Goal: Task Accomplishment & Management: Manage account settings

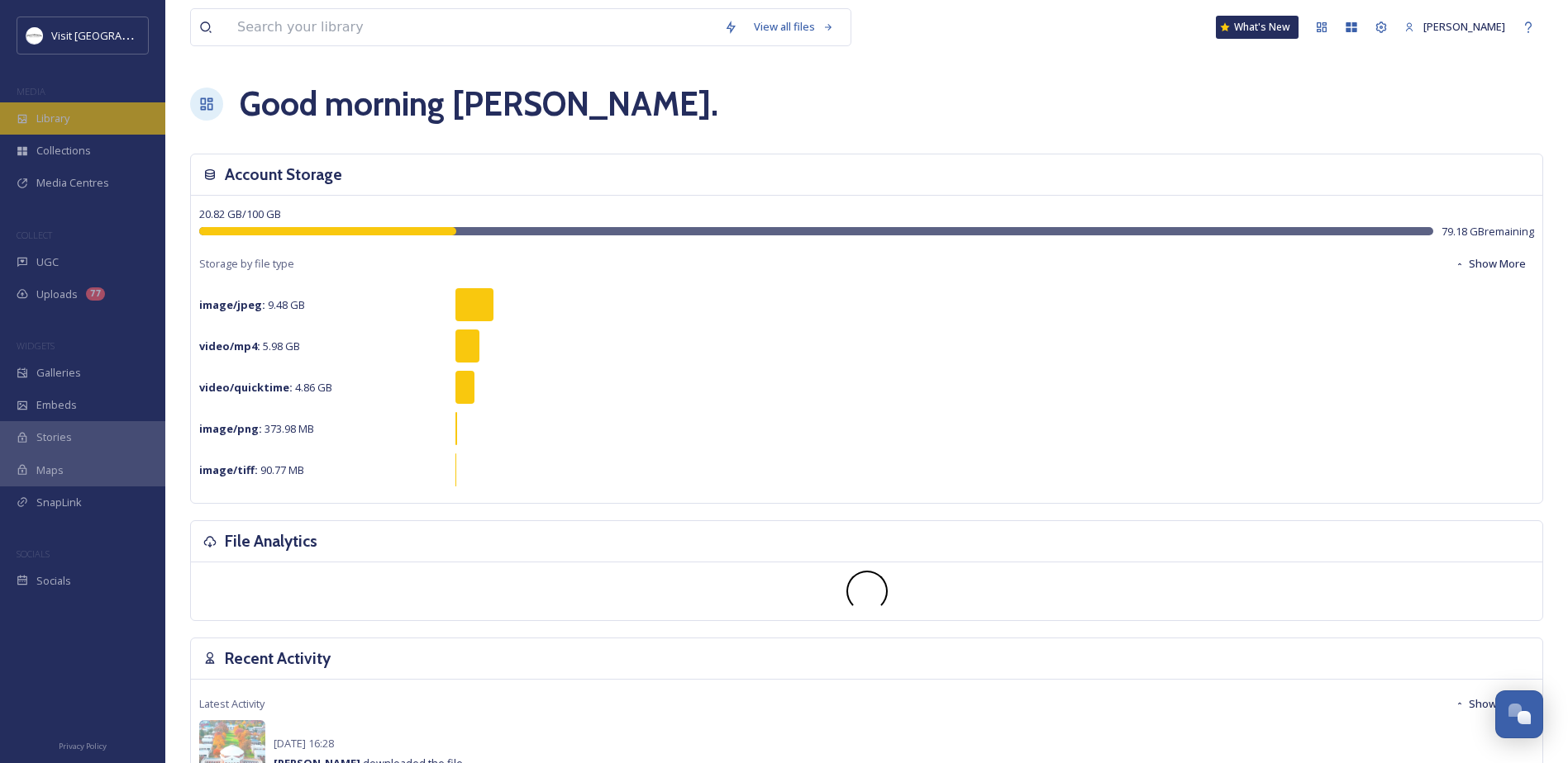
click at [47, 113] on span "Library" at bounding box center [52, 118] width 33 height 16
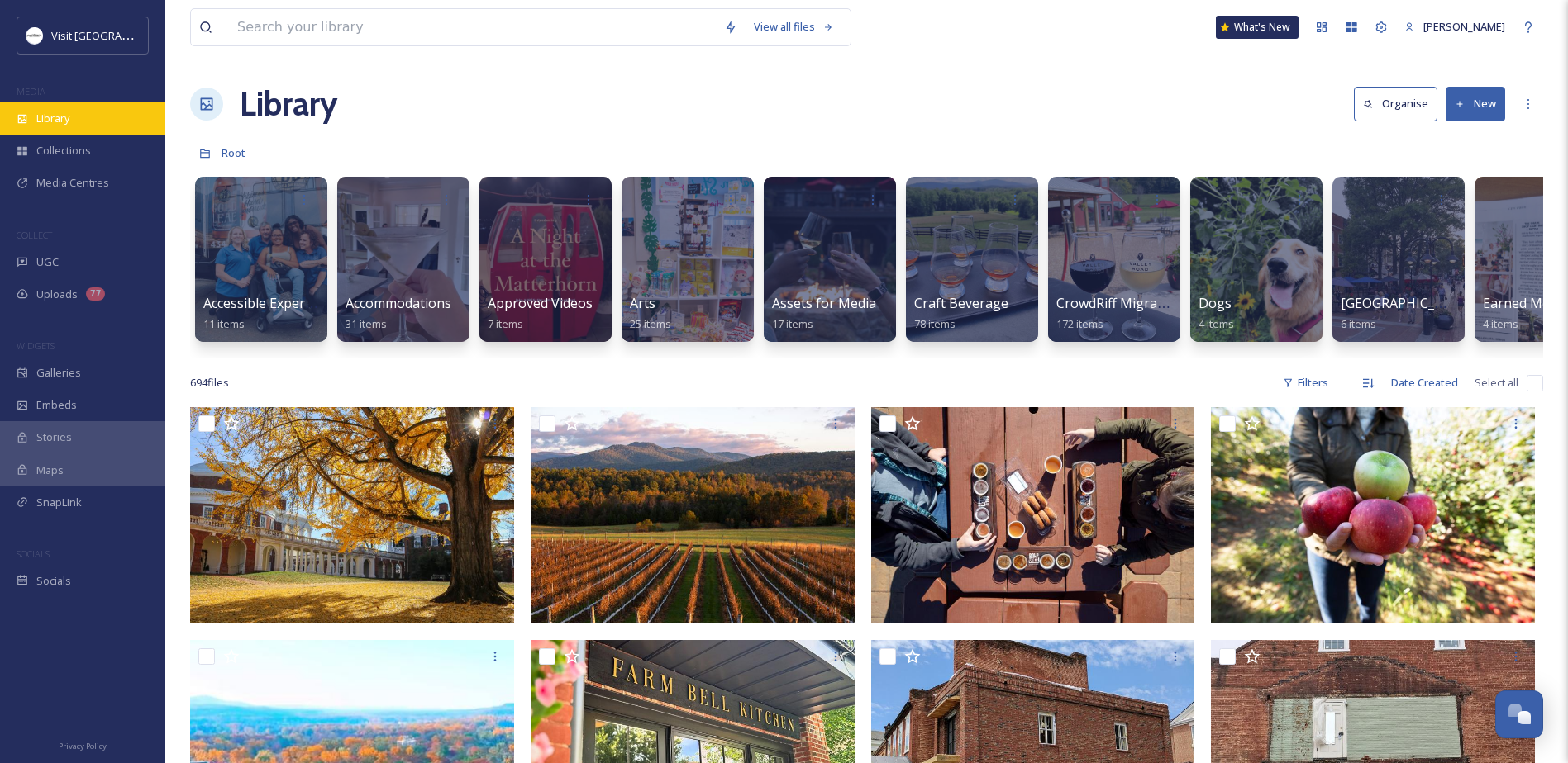
click at [71, 122] on div "Library" at bounding box center [82, 118] width 165 height 33
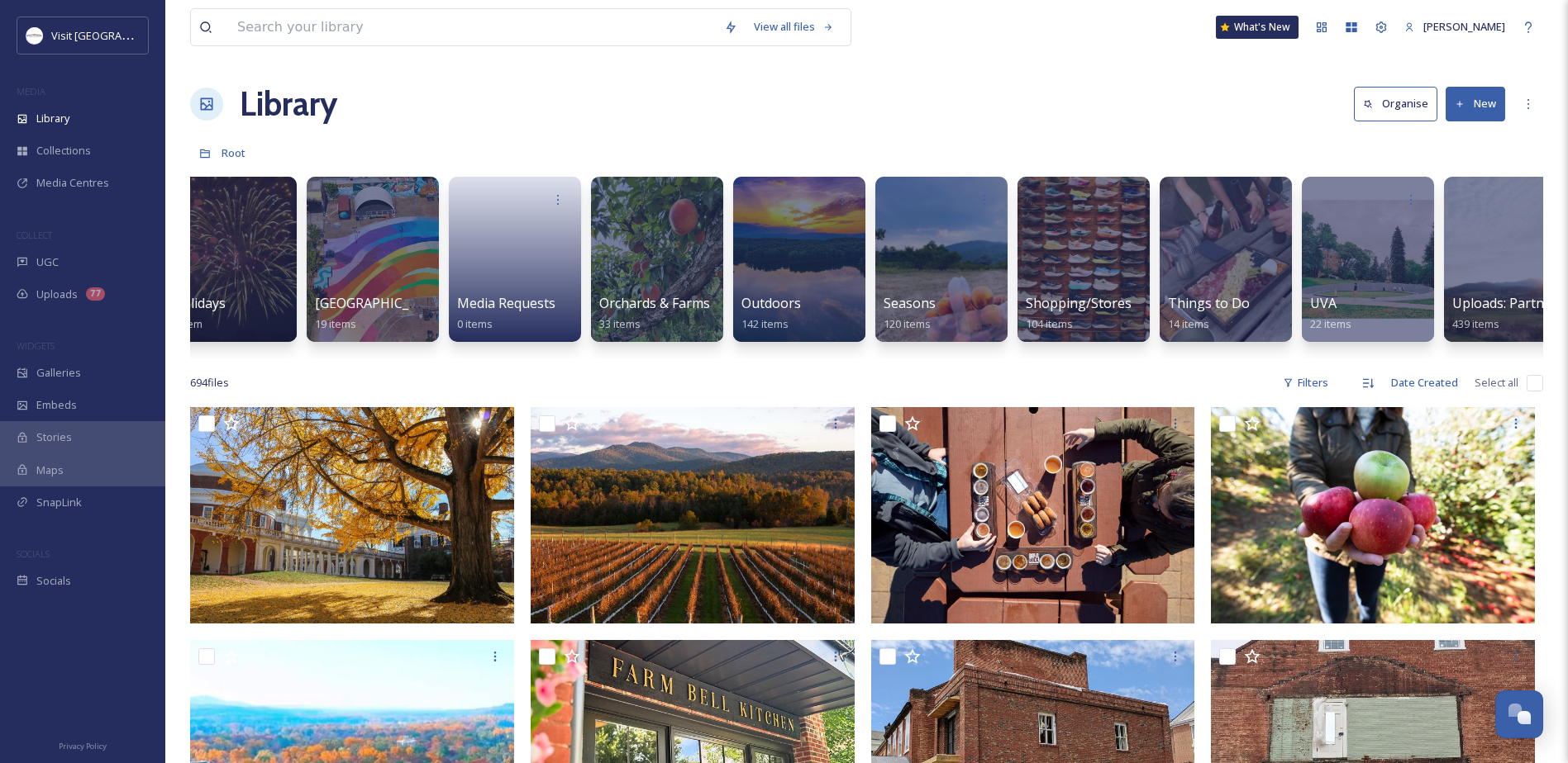
scroll to position [0, 1905]
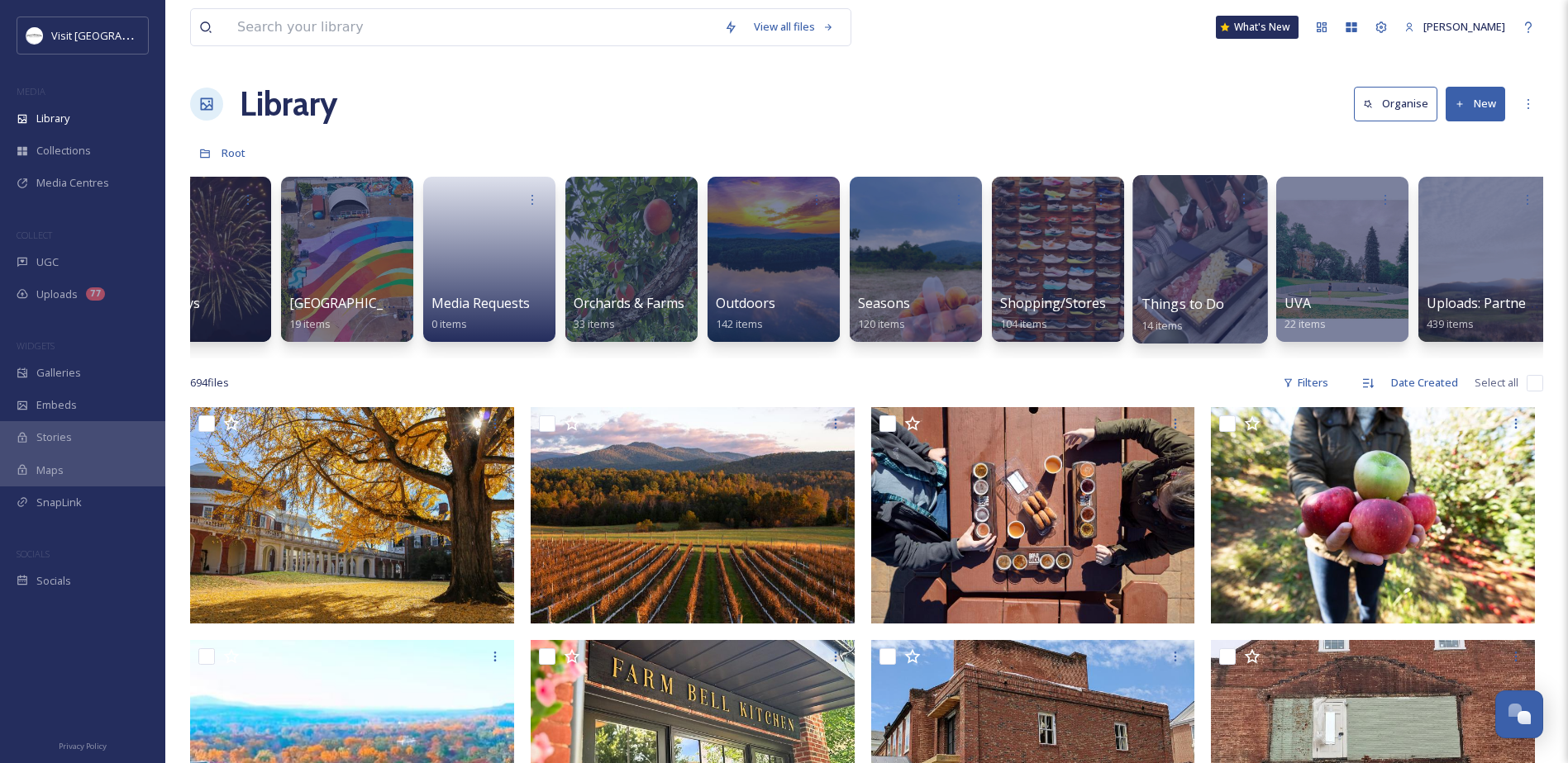
click at [1178, 298] on span "Things to Do" at bounding box center [1183, 305] width 84 height 19
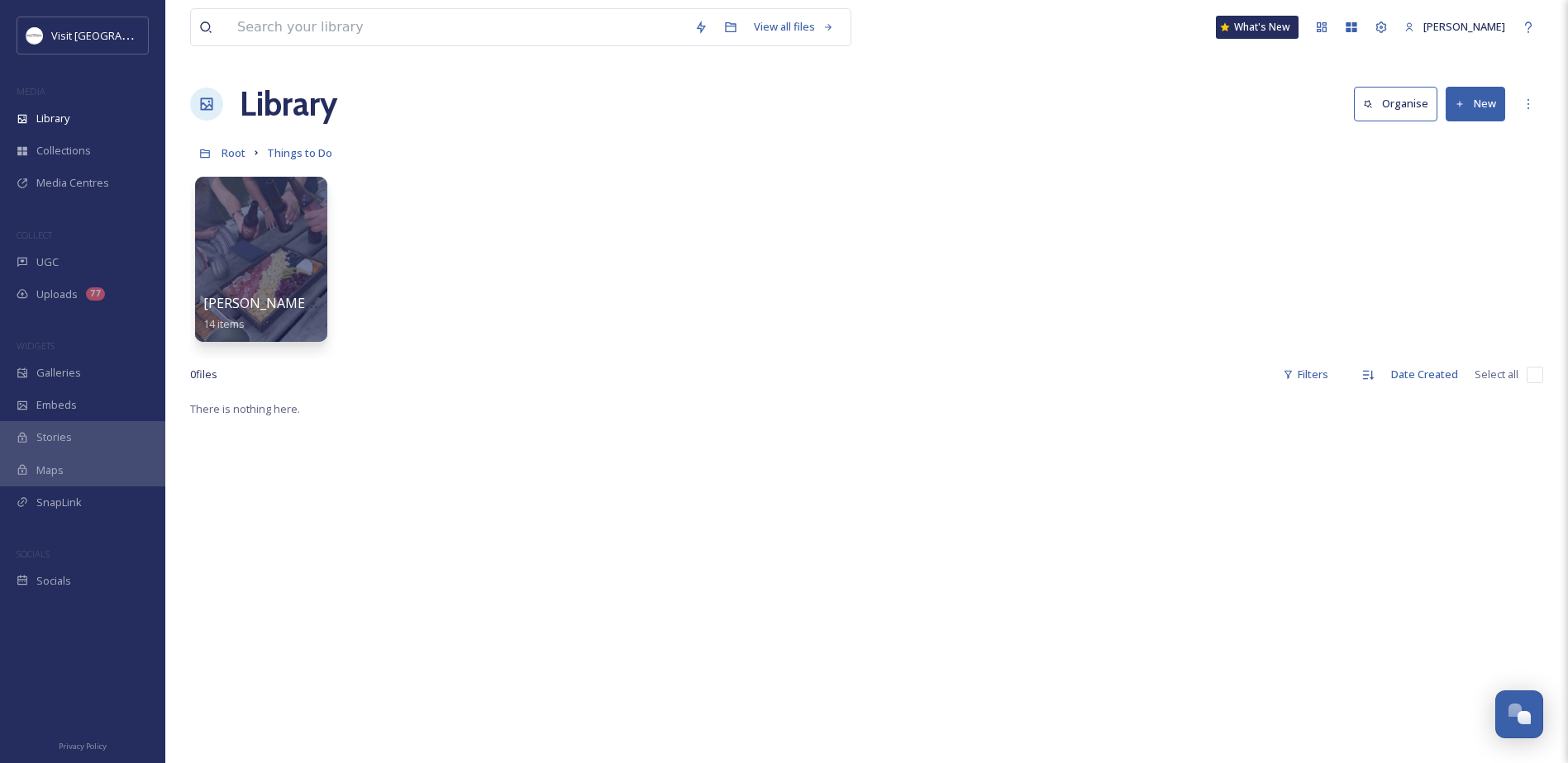
click at [274, 109] on h1 "Library" at bounding box center [288, 103] width 98 height 49
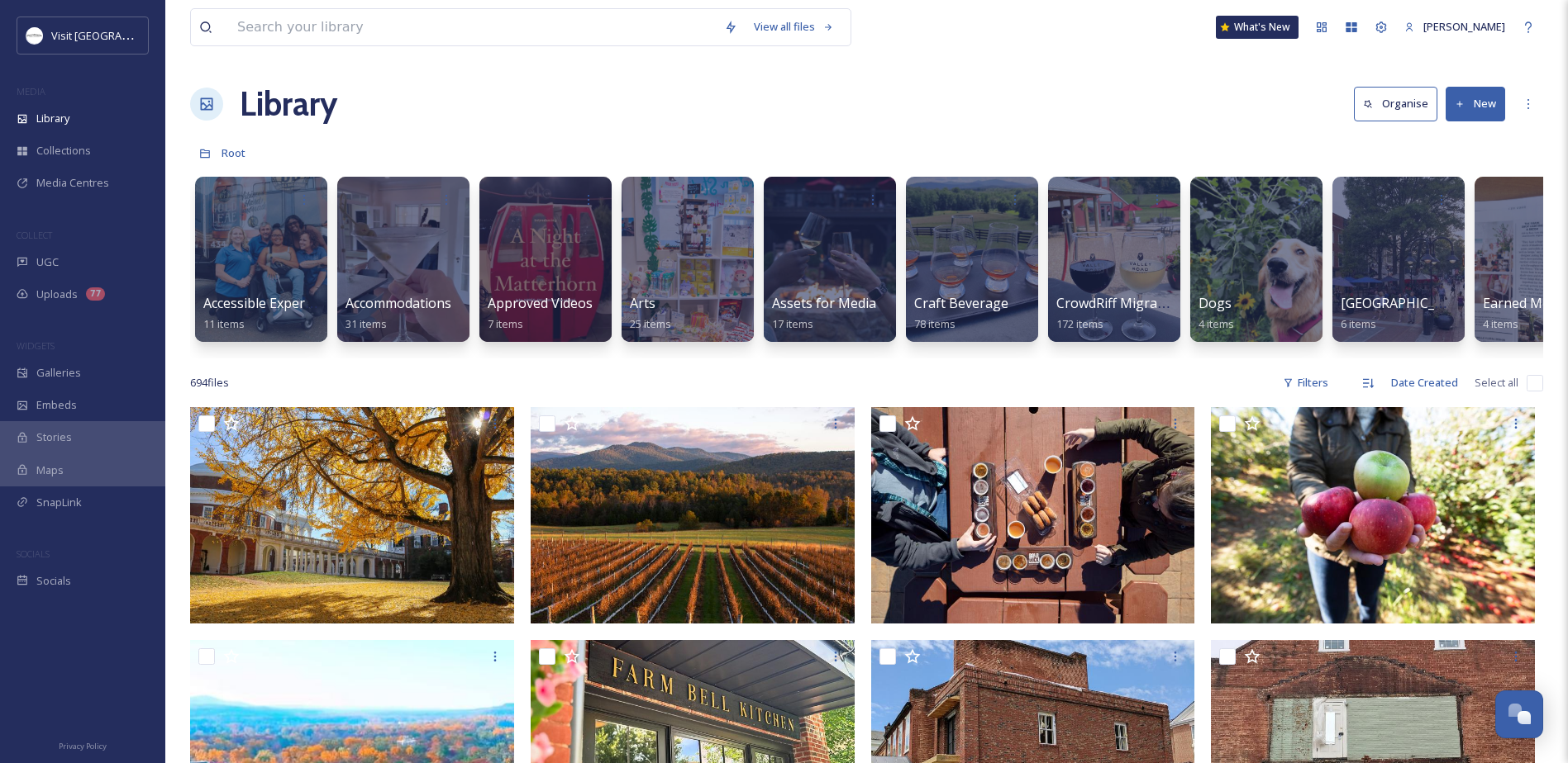
click at [1471, 94] on button "New" at bounding box center [1476, 103] width 60 height 34
click at [1445, 199] on span "Folder" at bounding box center [1456, 207] width 32 height 16
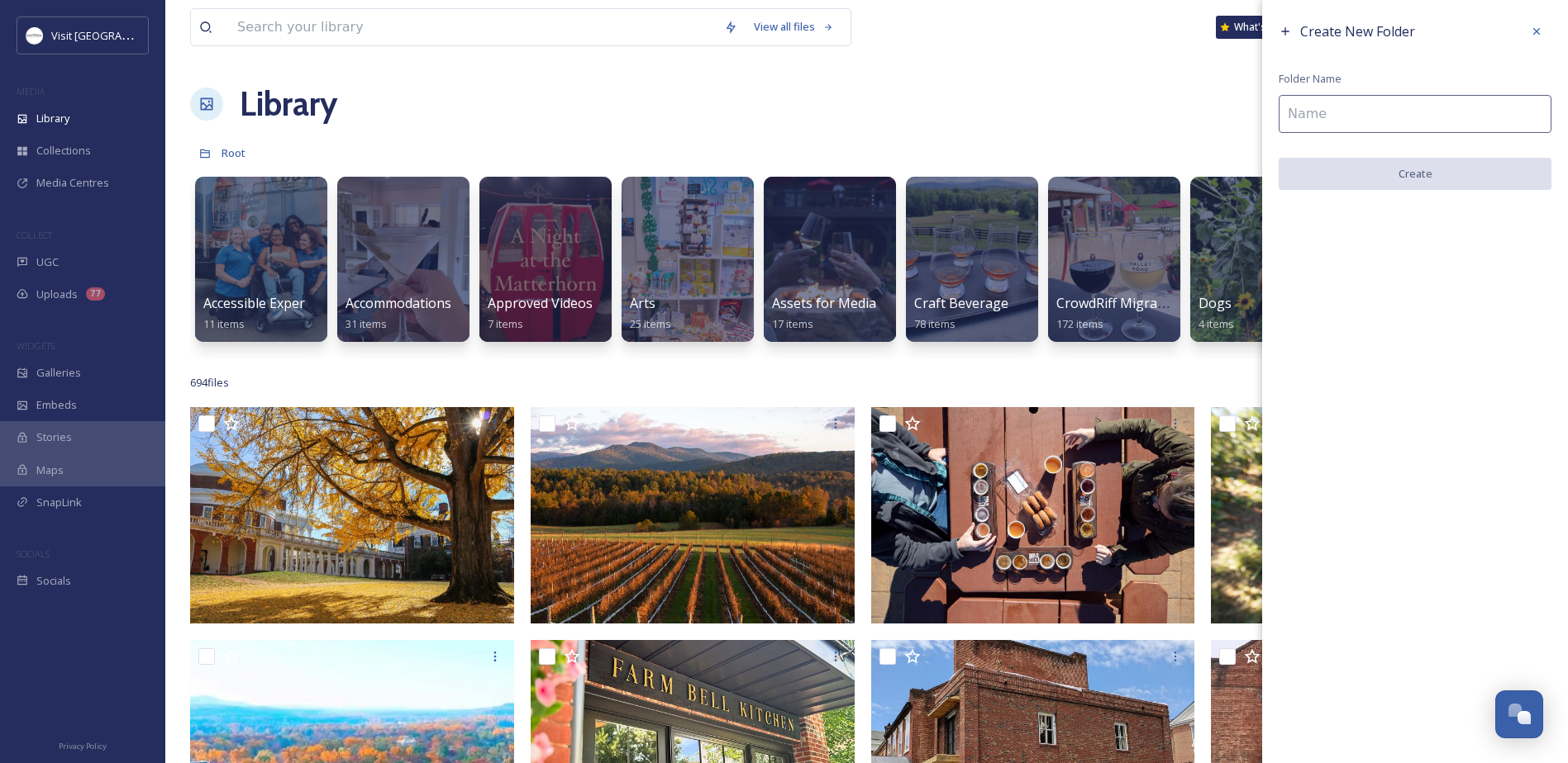
click at [1312, 113] on input at bounding box center [1415, 114] width 273 height 38
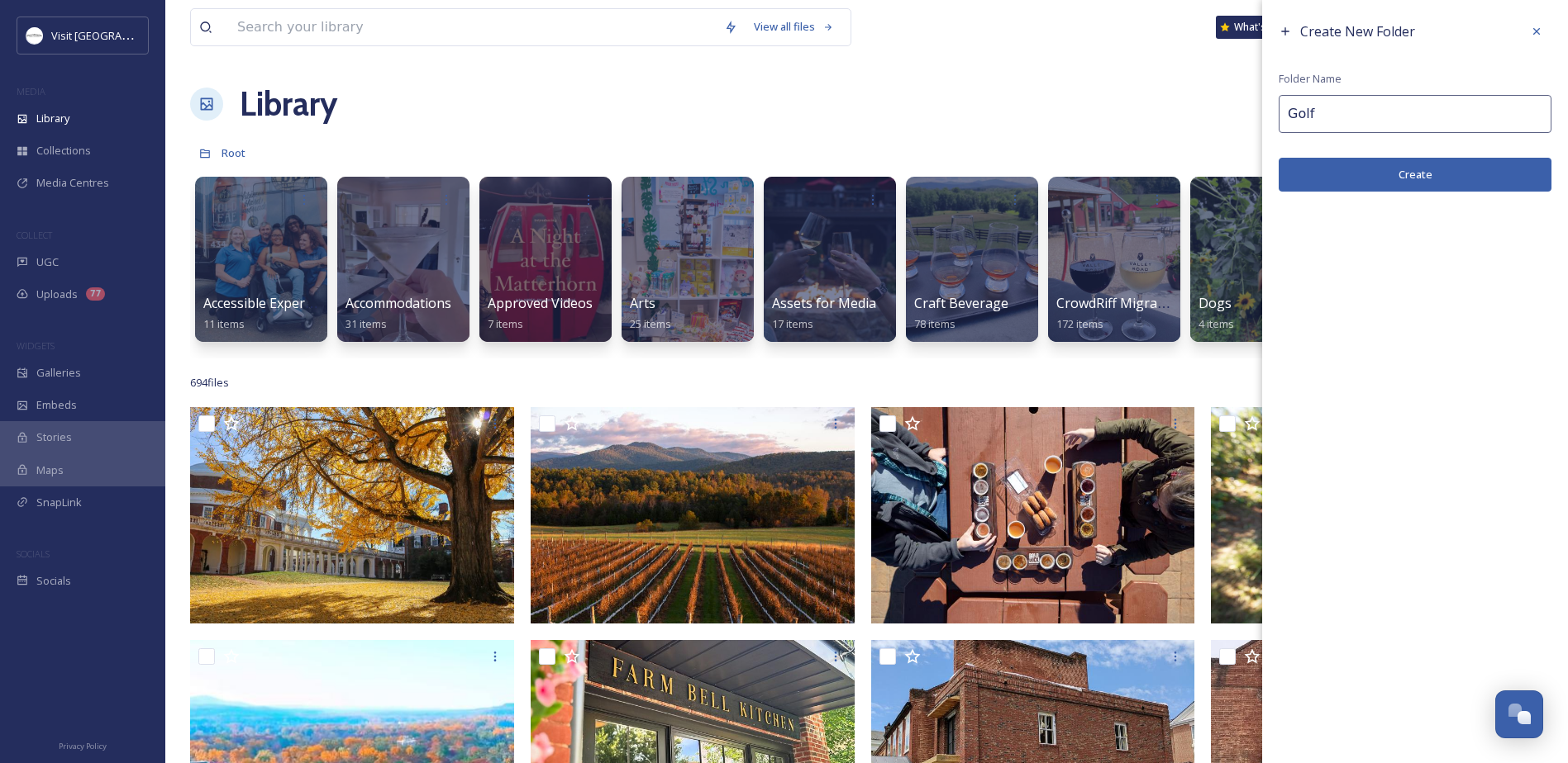
type input "Golf"
click at [1329, 198] on div "Create New Folder Folder Name Golf Create" at bounding box center [1415, 103] width 306 height 208
click at [1323, 173] on button "Create" at bounding box center [1415, 174] width 273 height 34
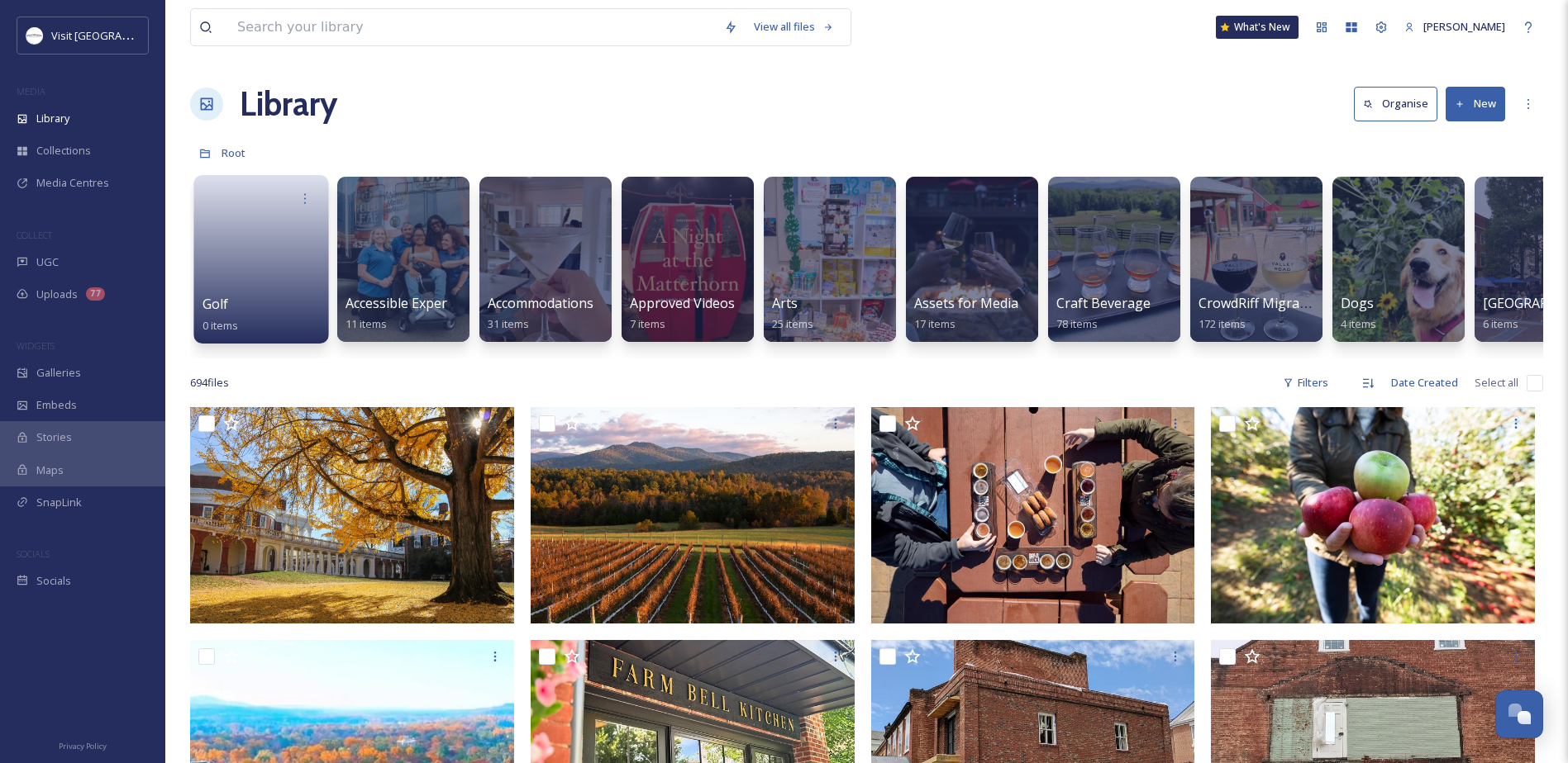
click at [222, 285] on link at bounding box center [261, 254] width 118 height 80
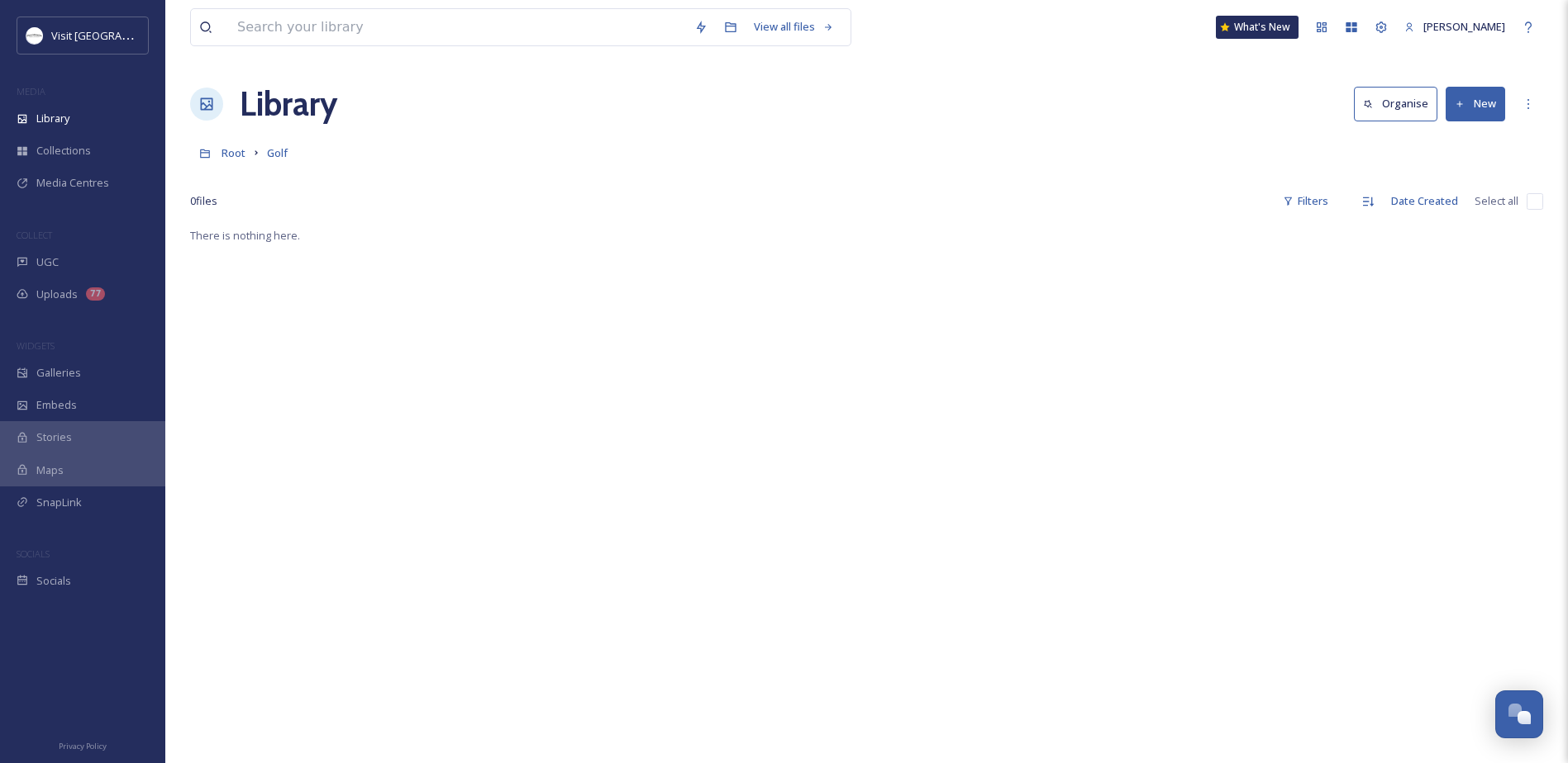
click at [1470, 104] on button "New" at bounding box center [1476, 103] width 60 height 34
click at [1458, 203] on span "Folder" at bounding box center [1456, 207] width 32 height 16
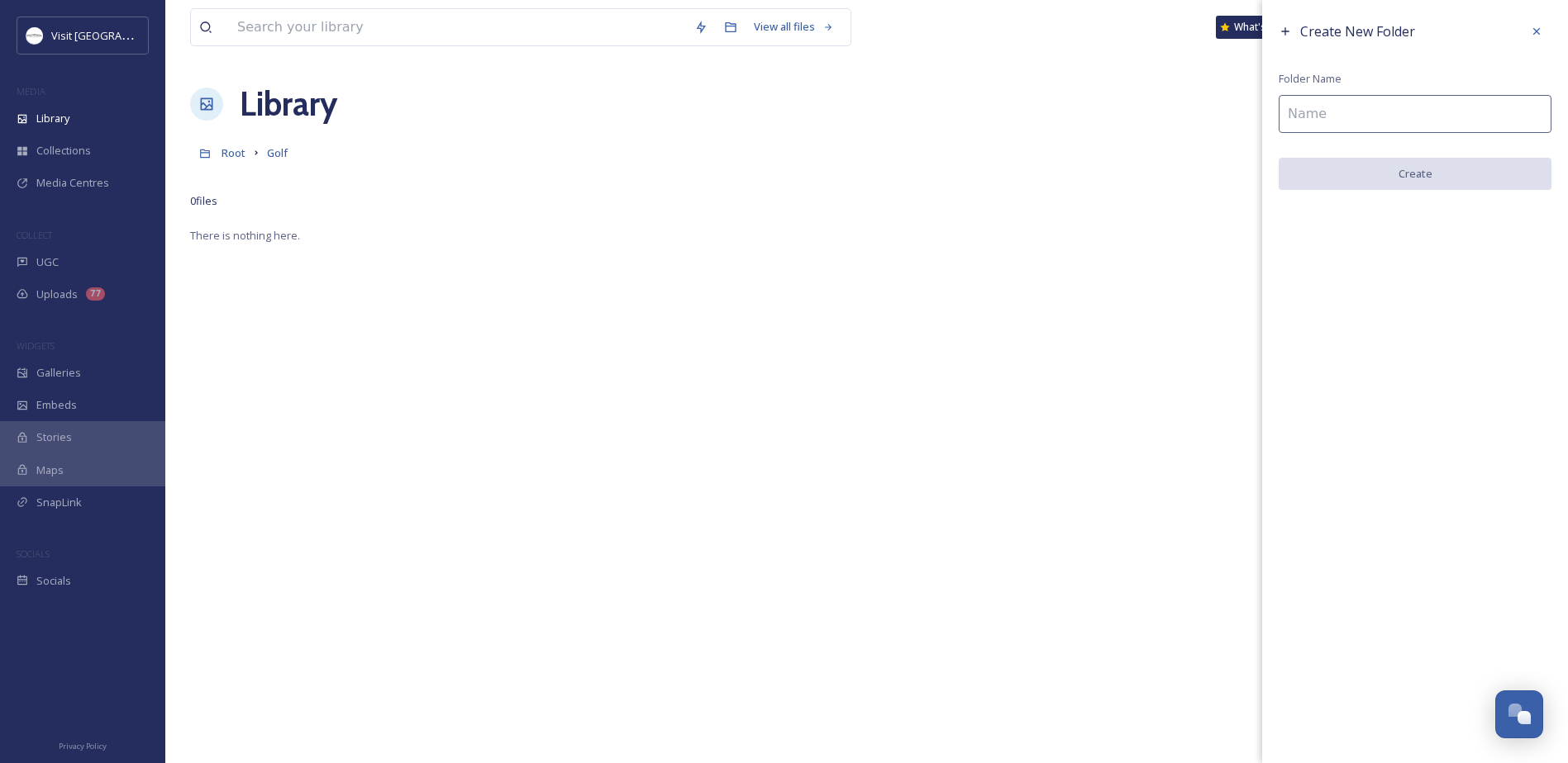
click at [1343, 114] on input at bounding box center [1415, 114] width 273 height 38
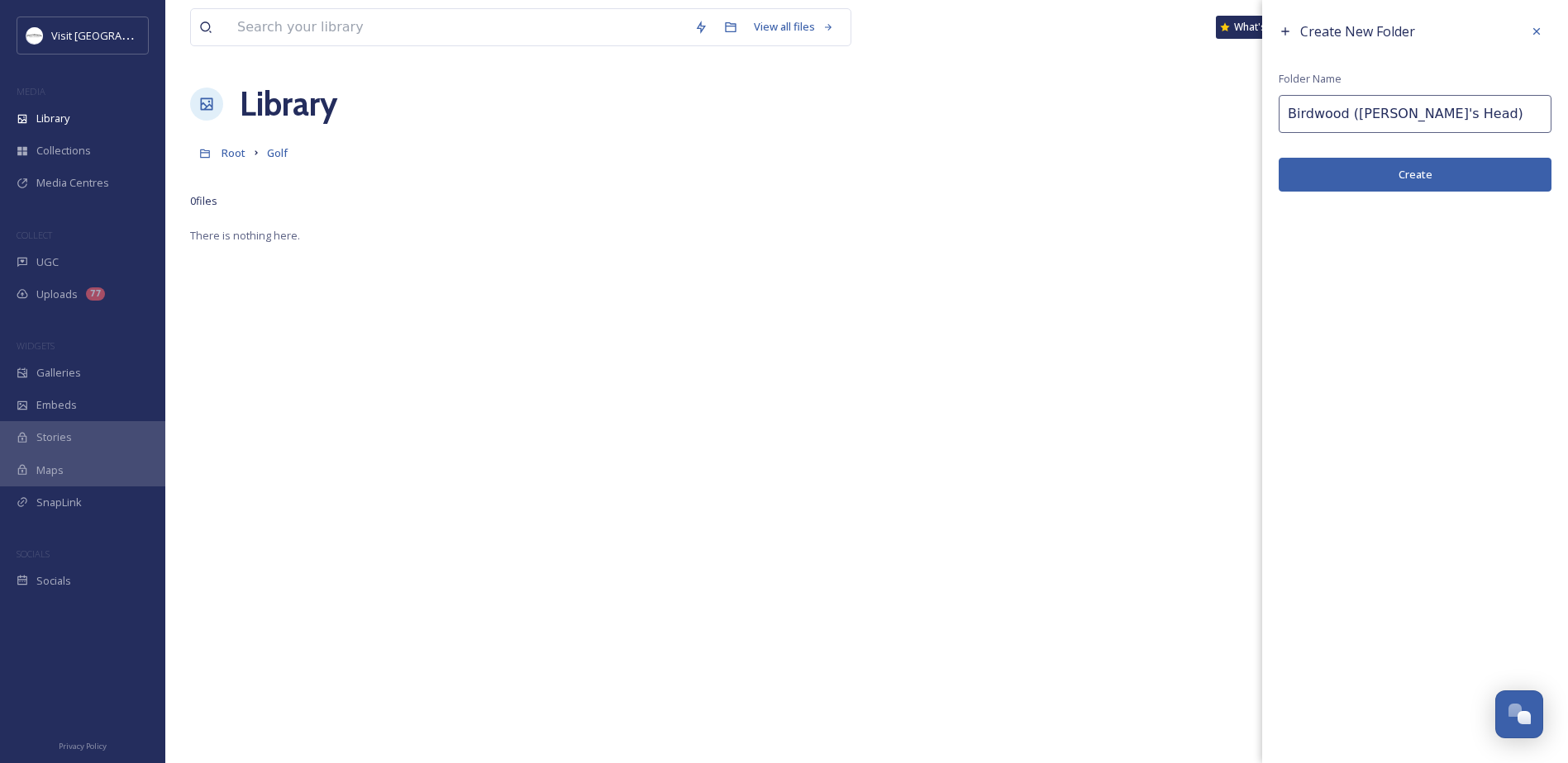
type input "Birdwood ([PERSON_NAME]'s Head)"
click at [1331, 164] on button "Create" at bounding box center [1415, 174] width 273 height 34
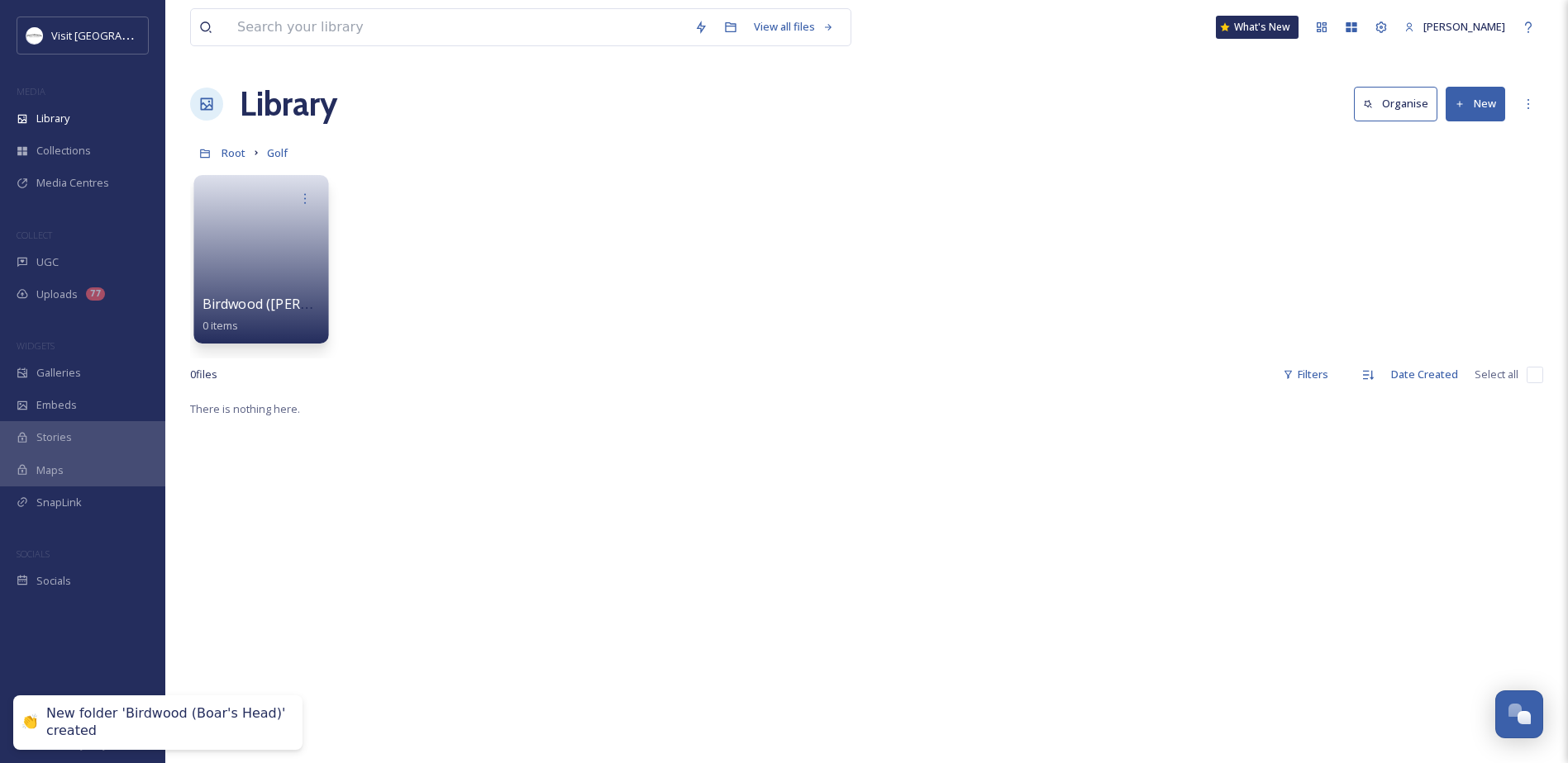
click at [241, 313] on span "Birdwood ([PERSON_NAME]'s Head)" at bounding box center [315, 305] width 227 height 19
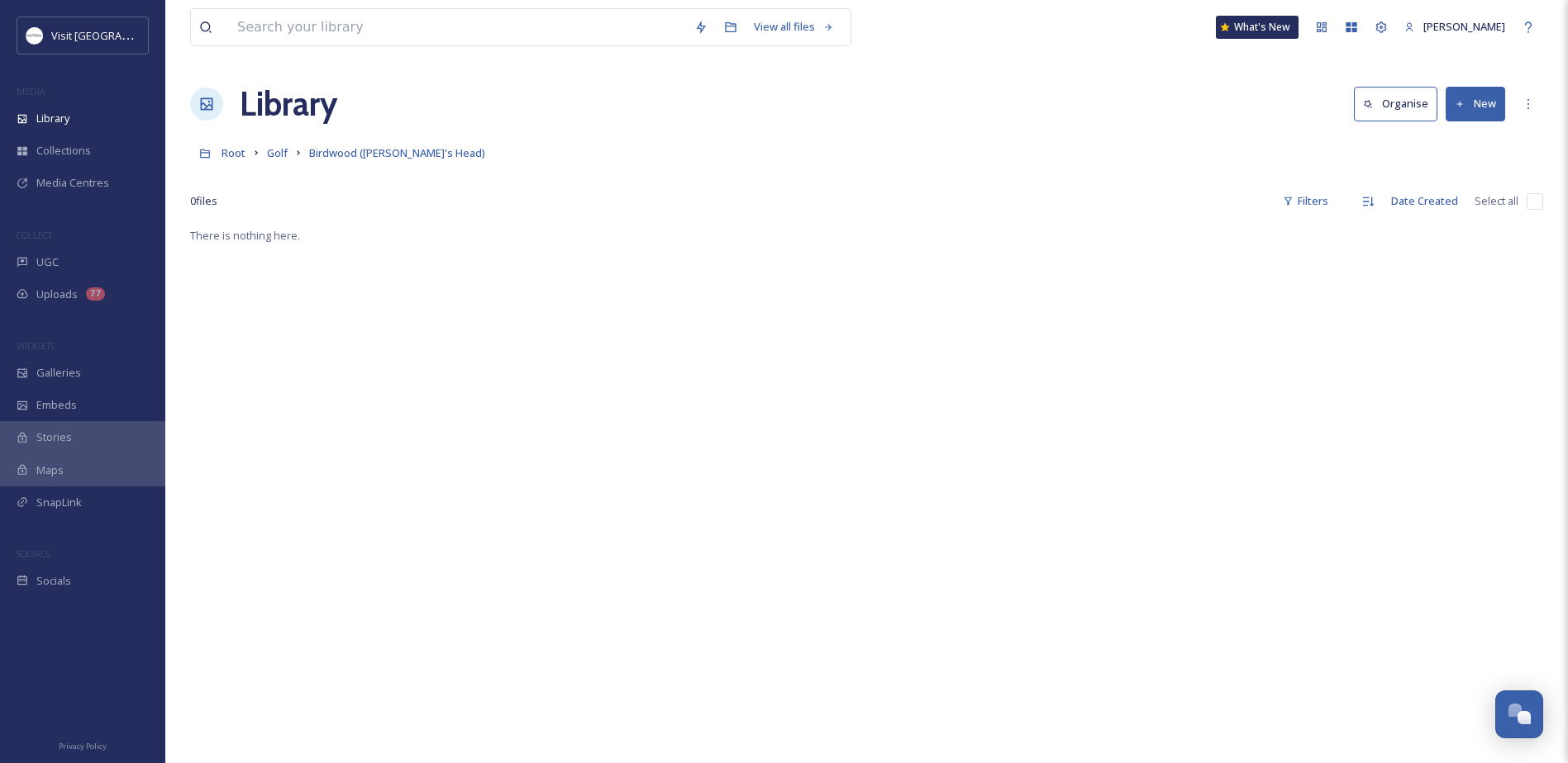
click at [1492, 100] on button "New" at bounding box center [1476, 103] width 60 height 34
click at [1464, 131] on div "File Upload" at bounding box center [1457, 143] width 93 height 33
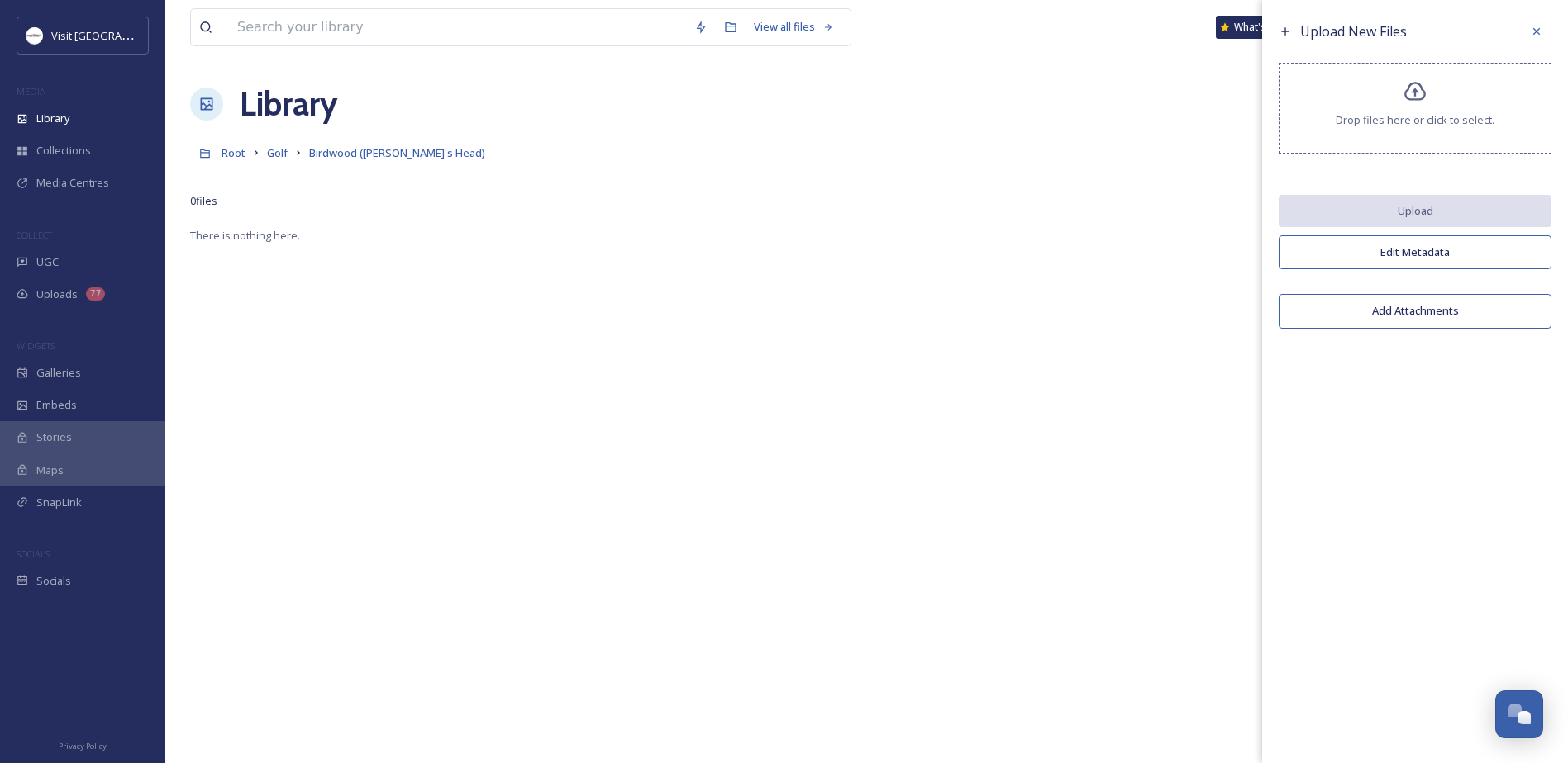
click at [1406, 94] on icon at bounding box center [1414, 91] width 21 height 19
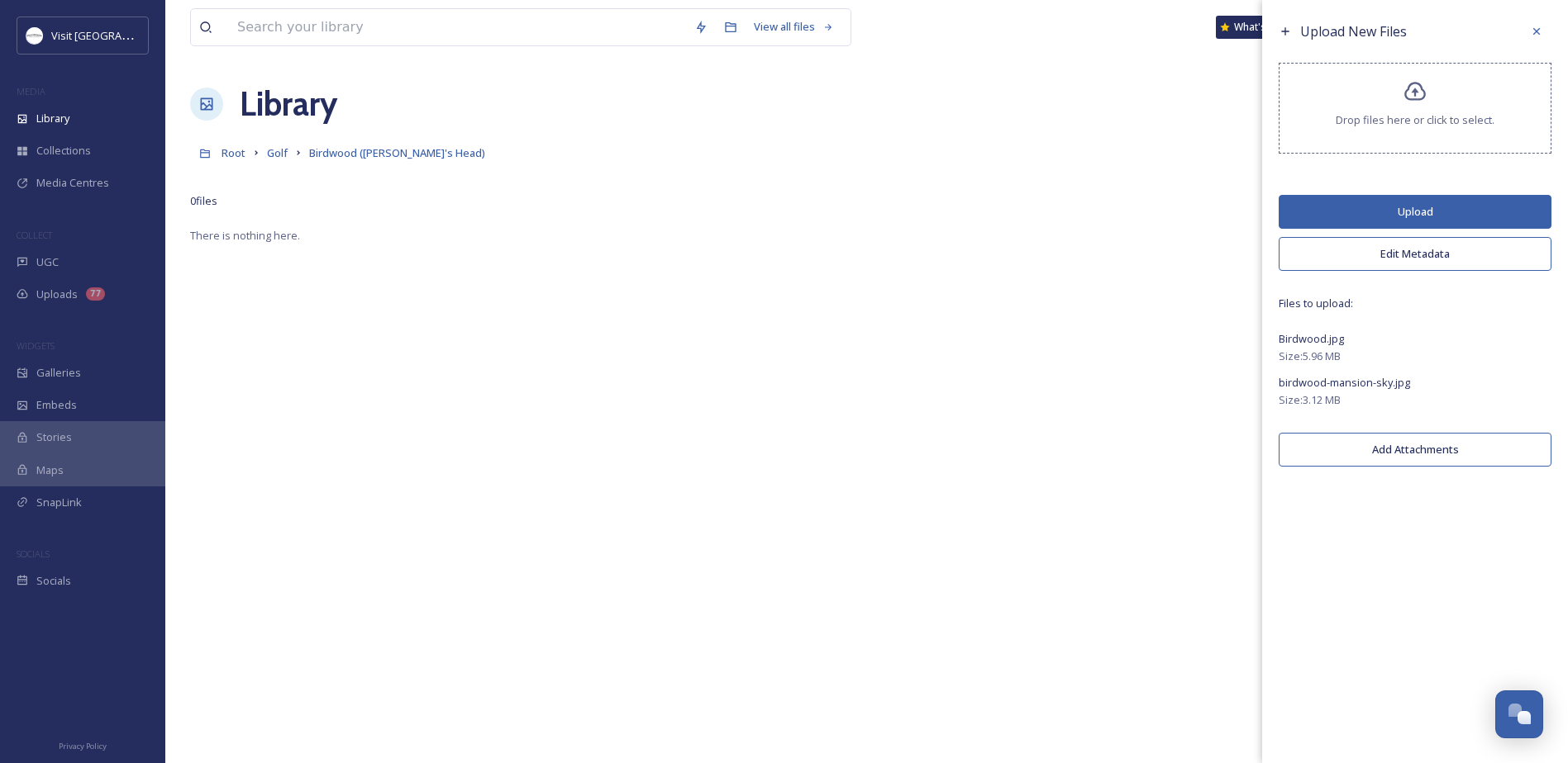
click at [1321, 211] on button "Upload" at bounding box center [1415, 211] width 273 height 34
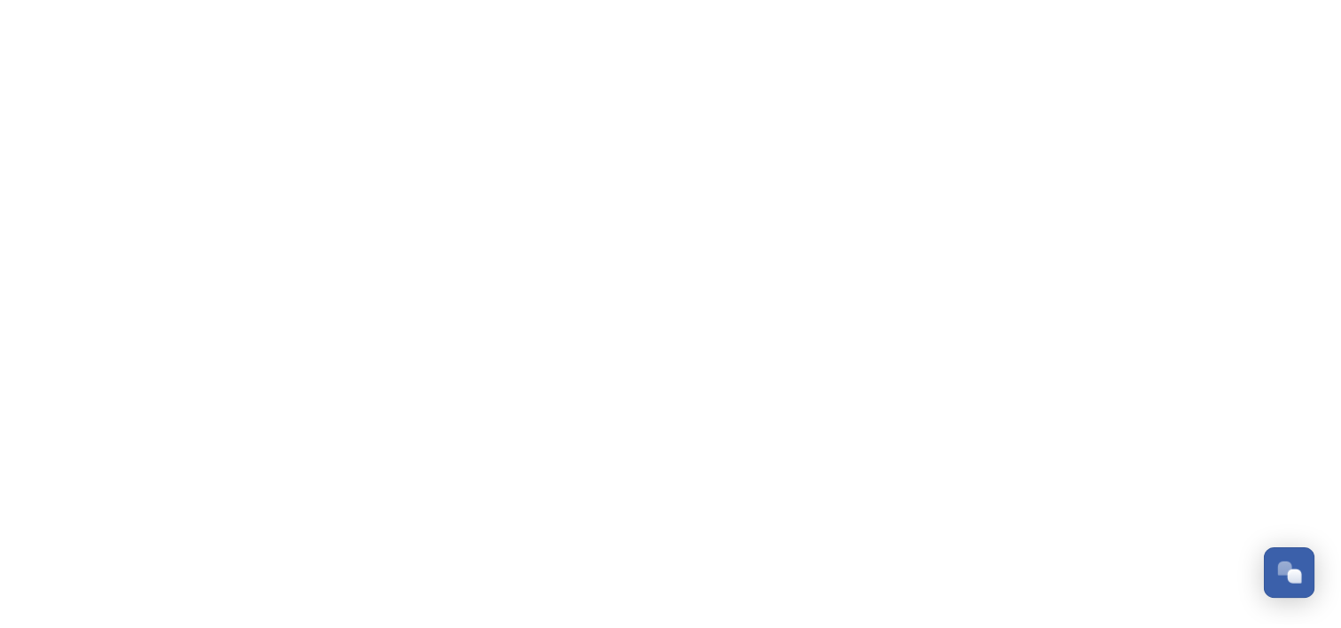
scroll to position [521, 0]
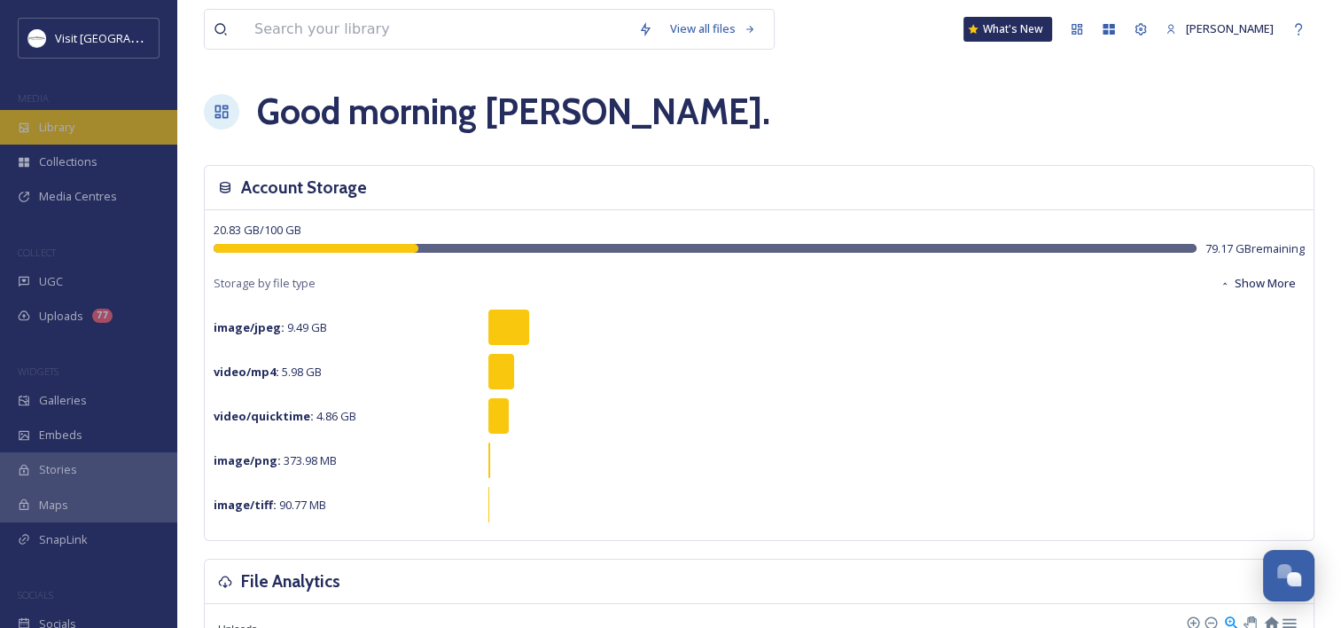
click at [45, 121] on span "Library" at bounding box center [56, 127] width 35 height 17
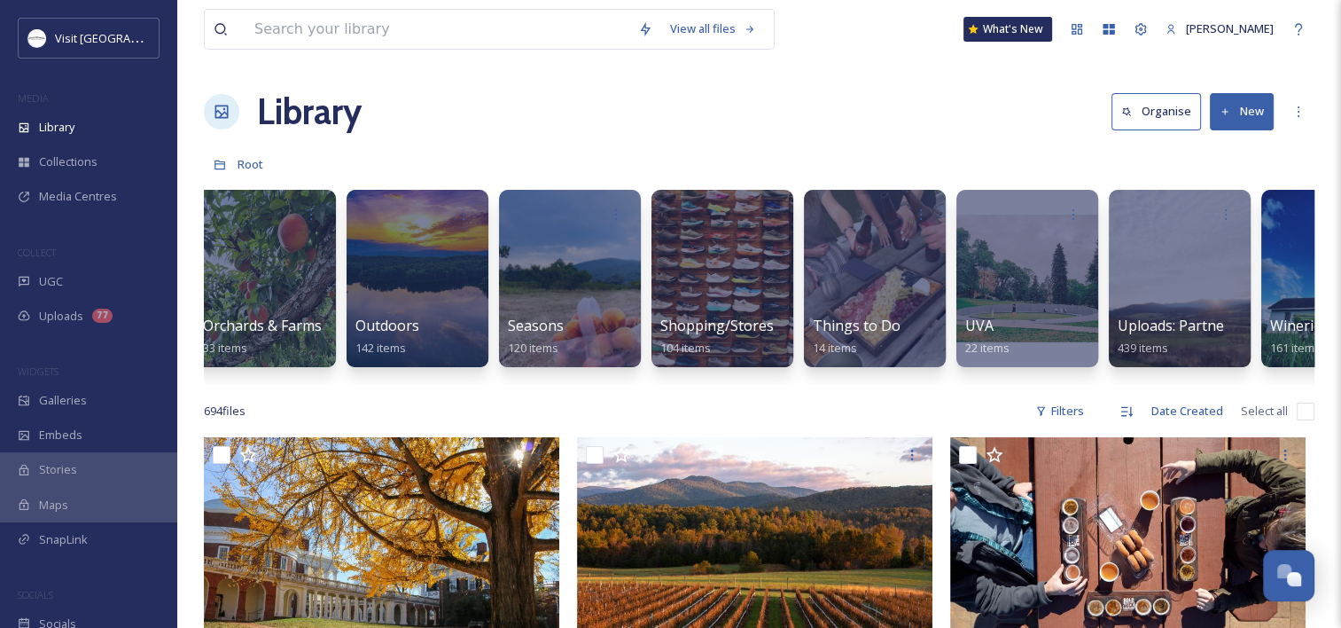
scroll to position [0, 2568]
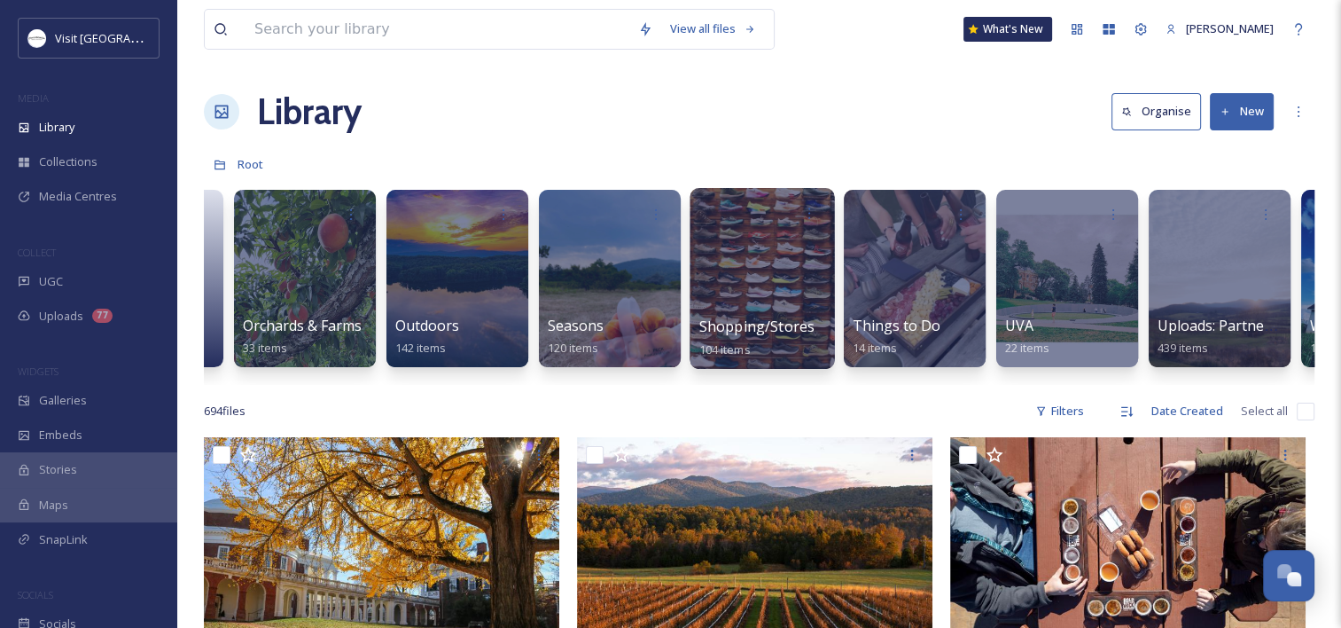
click at [767, 308] on div at bounding box center [762, 278] width 145 height 181
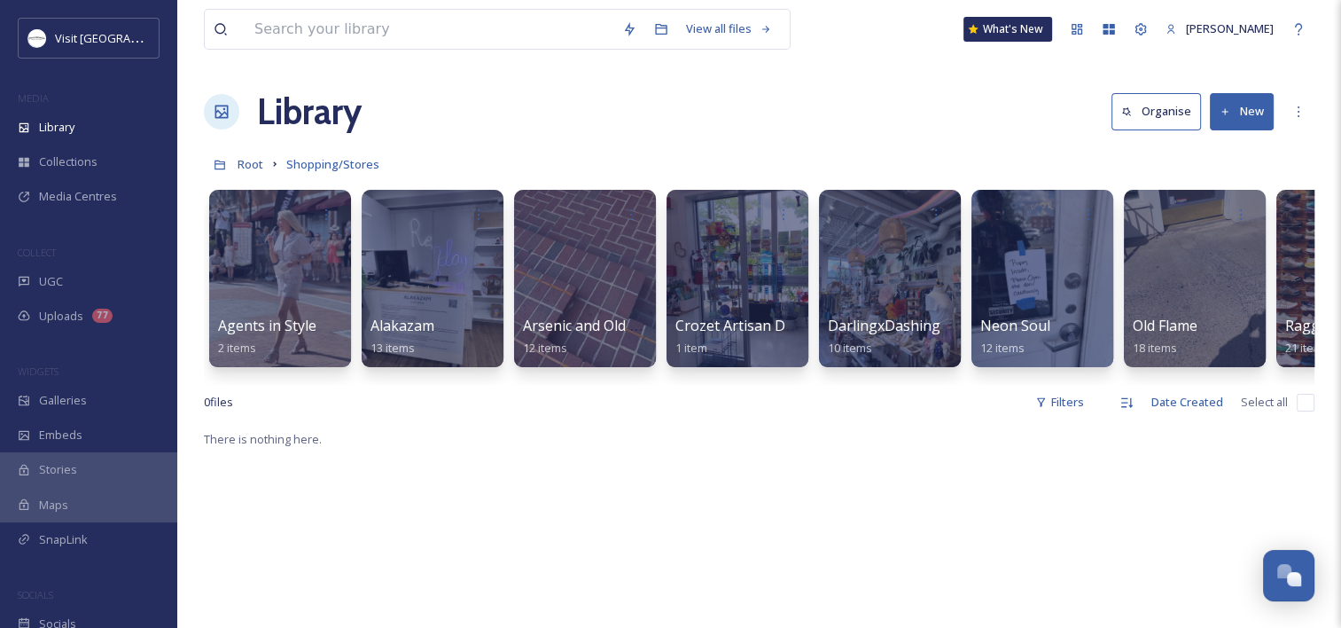
click at [1252, 108] on button "New" at bounding box center [1242, 111] width 64 height 36
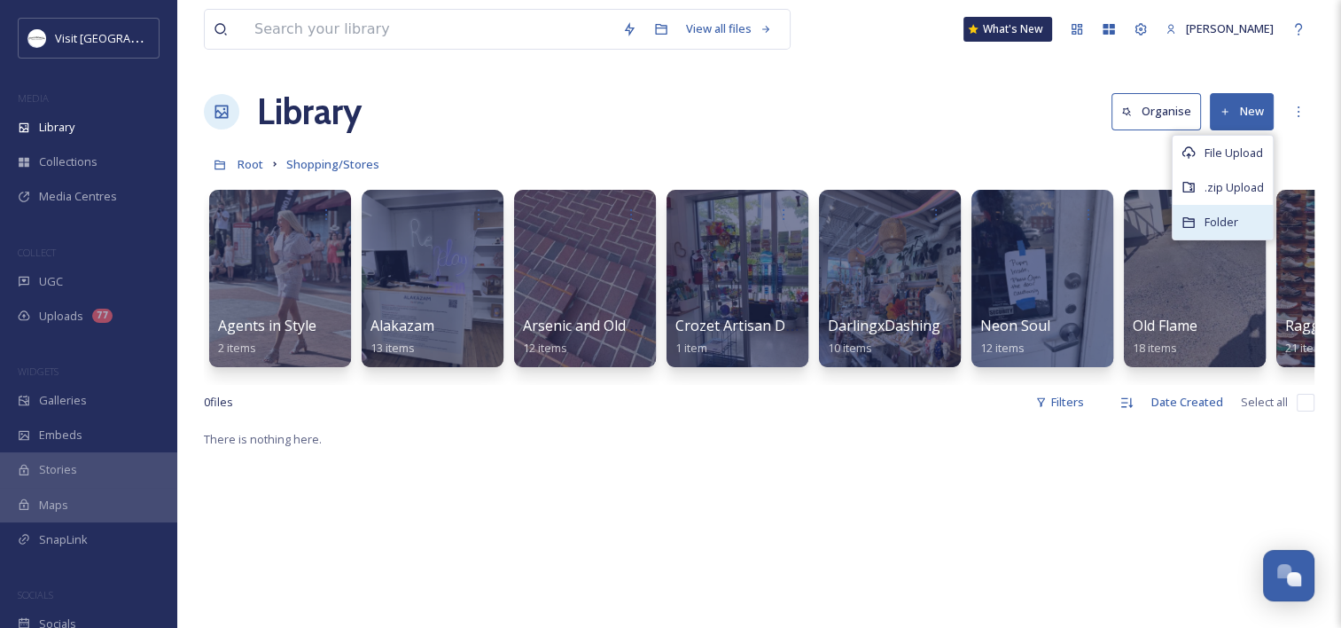
click at [1195, 224] on icon at bounding box center [1189, 222] width 14 height 14
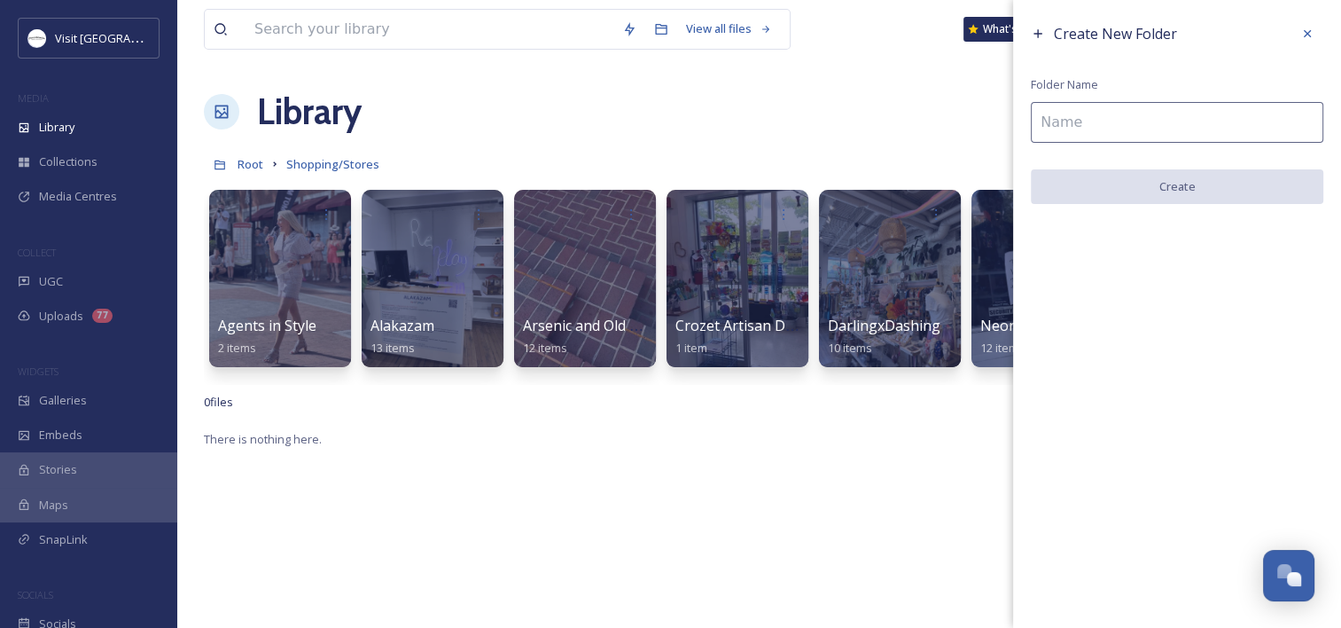
drag, startPoint x: 1309, startPoint y: 78, endPoint x: 1286, endPoint y: 112, distance: 40.3
drag, startPoint x: 1286, startPoint y: 112, endPoint x: 1059, endPoint y: 84, distance: 229.5
click at [1059, 84] on span "Folder Name" at bounding box center [1064, 84] width 67 height 17
click at [1103, 109] on input at bounding box center [1177, 122] width 293 height 41
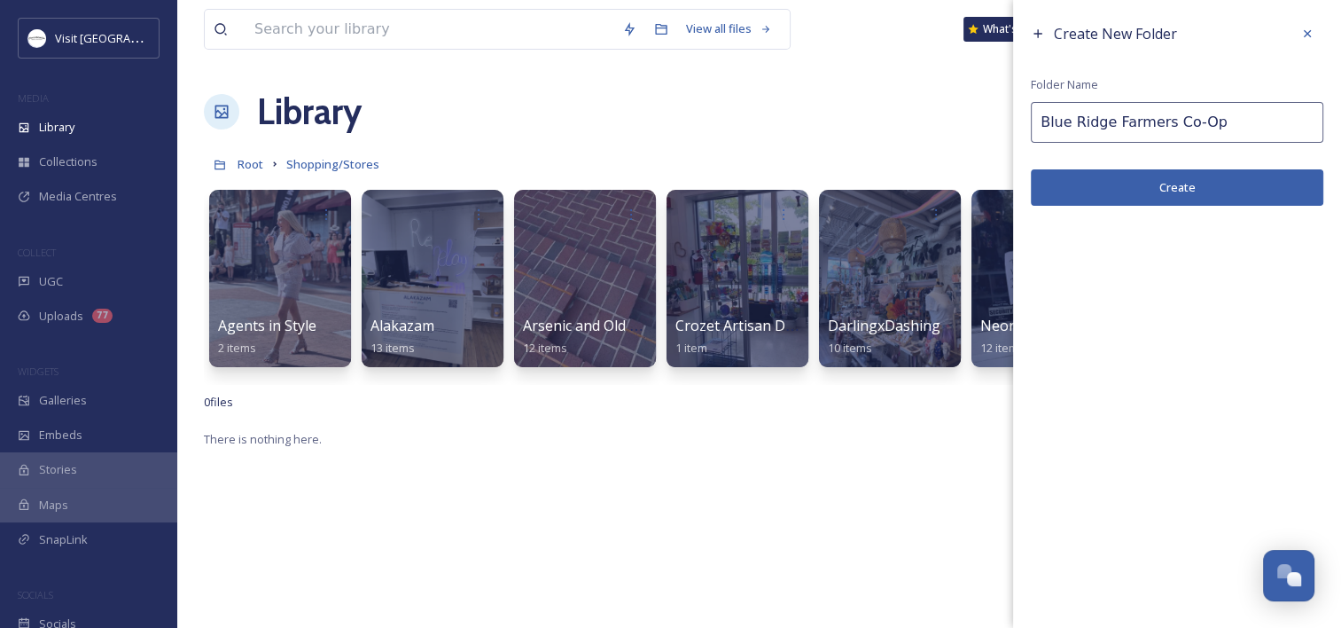
type input "Blue Ridge Farmers Co-Op"
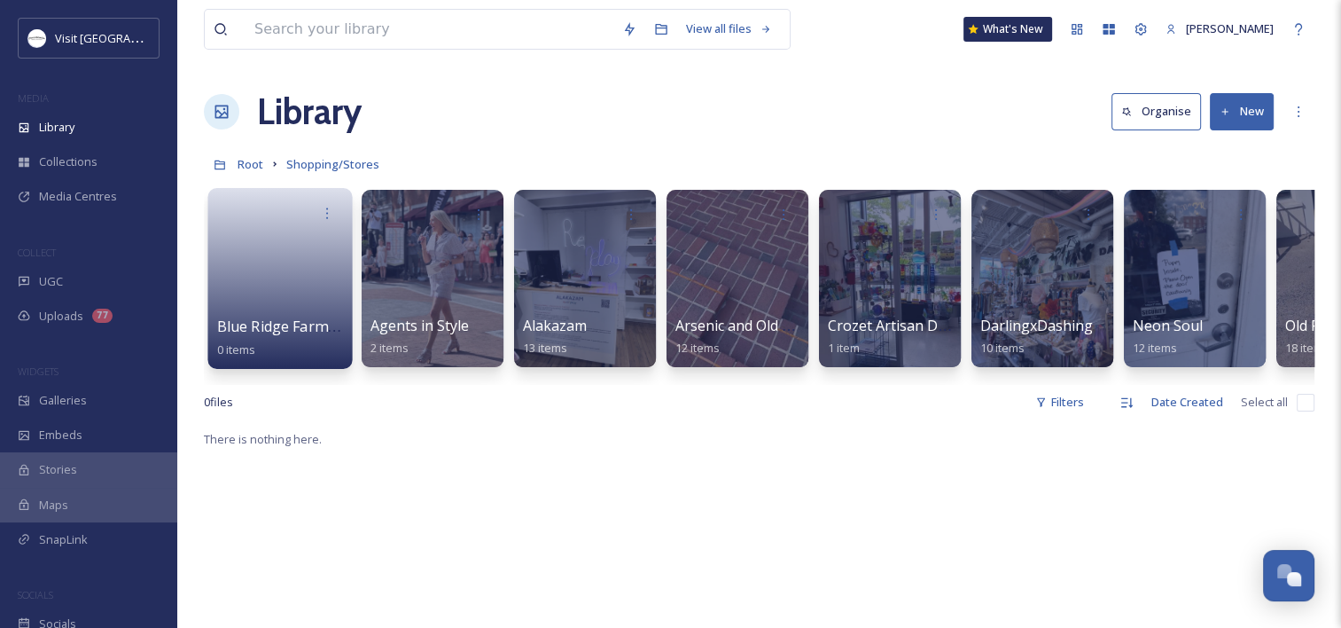
click at [270, 207] on div at bounding box center [280, 213] width 127 height 33
click at [278, 323] on span "Blue Ridge Farmers Co-Op" at bounding box center [306, 327] width 179 height 20
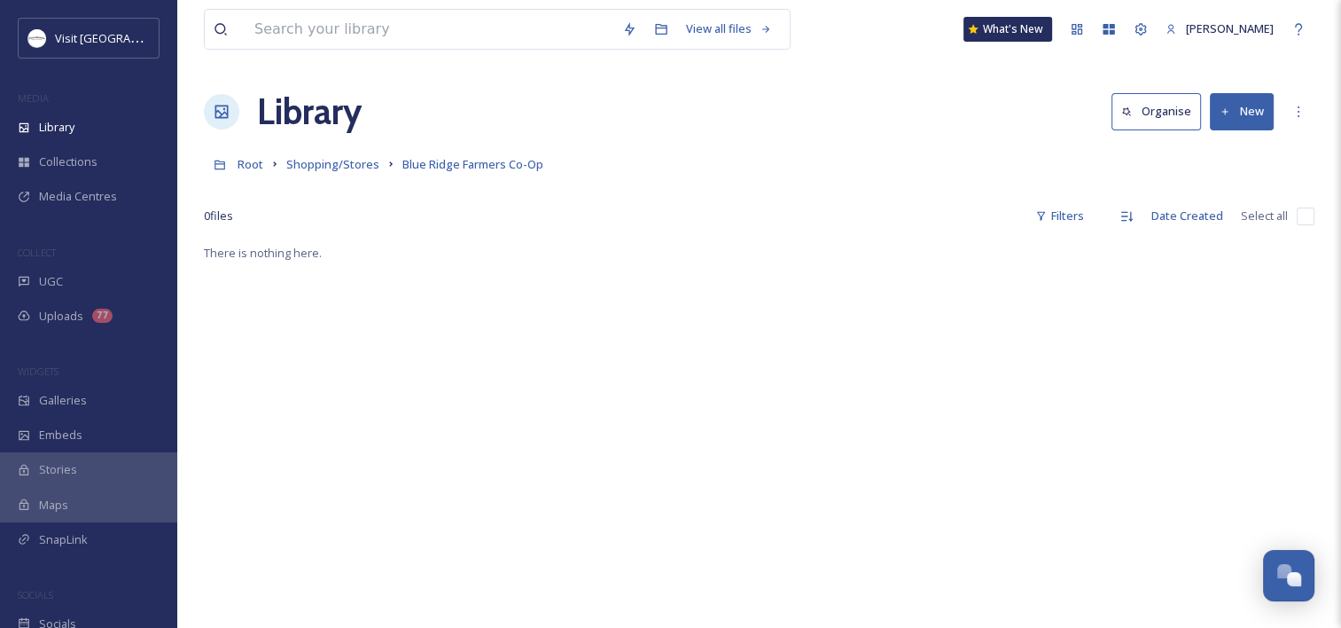
click at [1259, 112] on button "New" at bounding box center [1242, 111] width 64 height 36
click at [1206, 152] on div "File Upload" at bounding box center [1223, 153] width 100 height 35
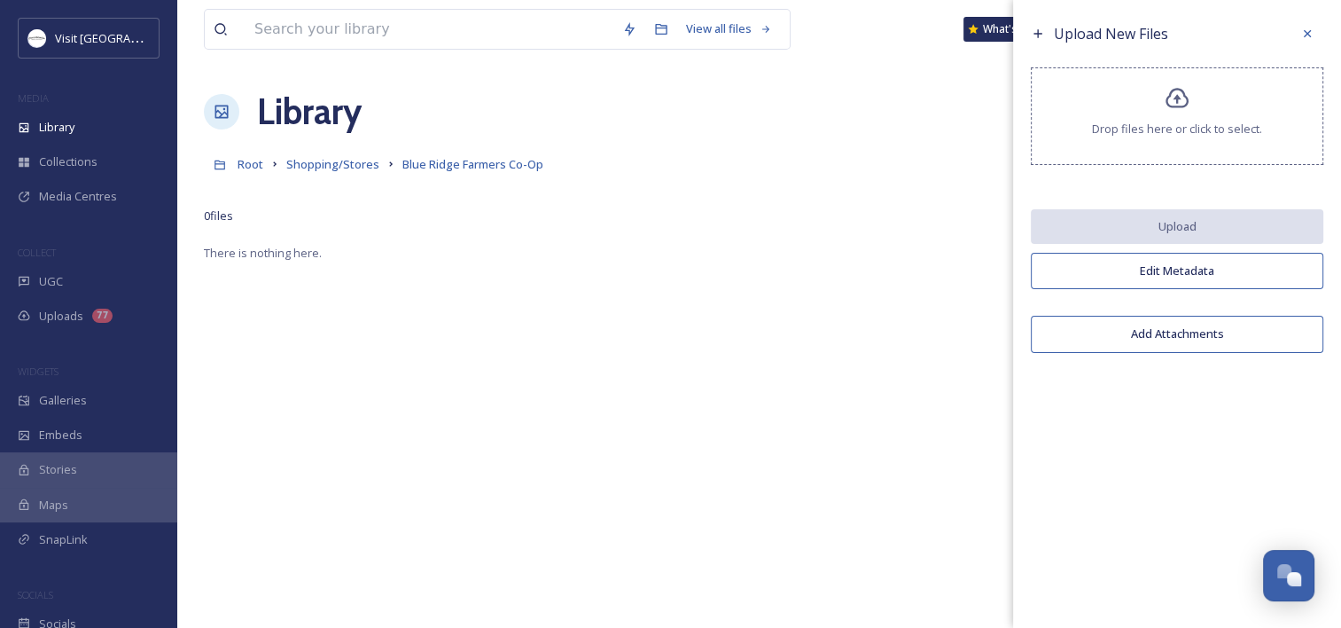
click at [1181, 124] on span "Drop files here or click to select." at bounding box center [1177, 129] width 170 height 17
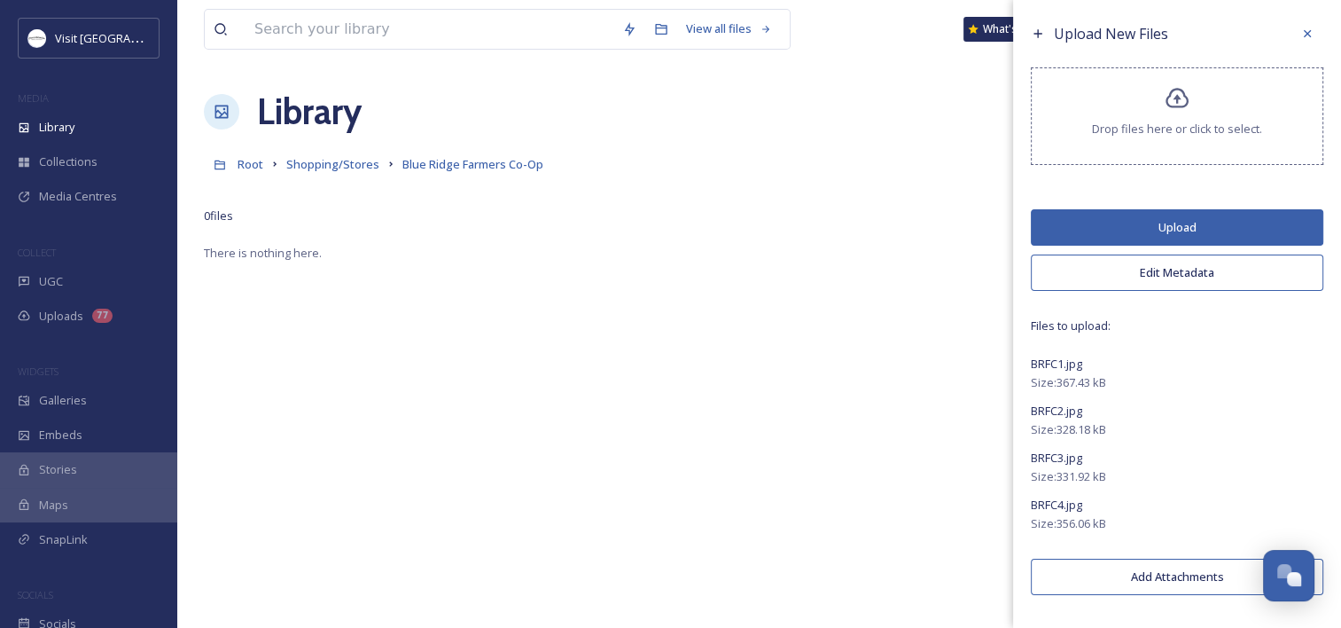
click at [1046, 231] on button "Upload" at bounding box center [1177, 227] width 293 height 36
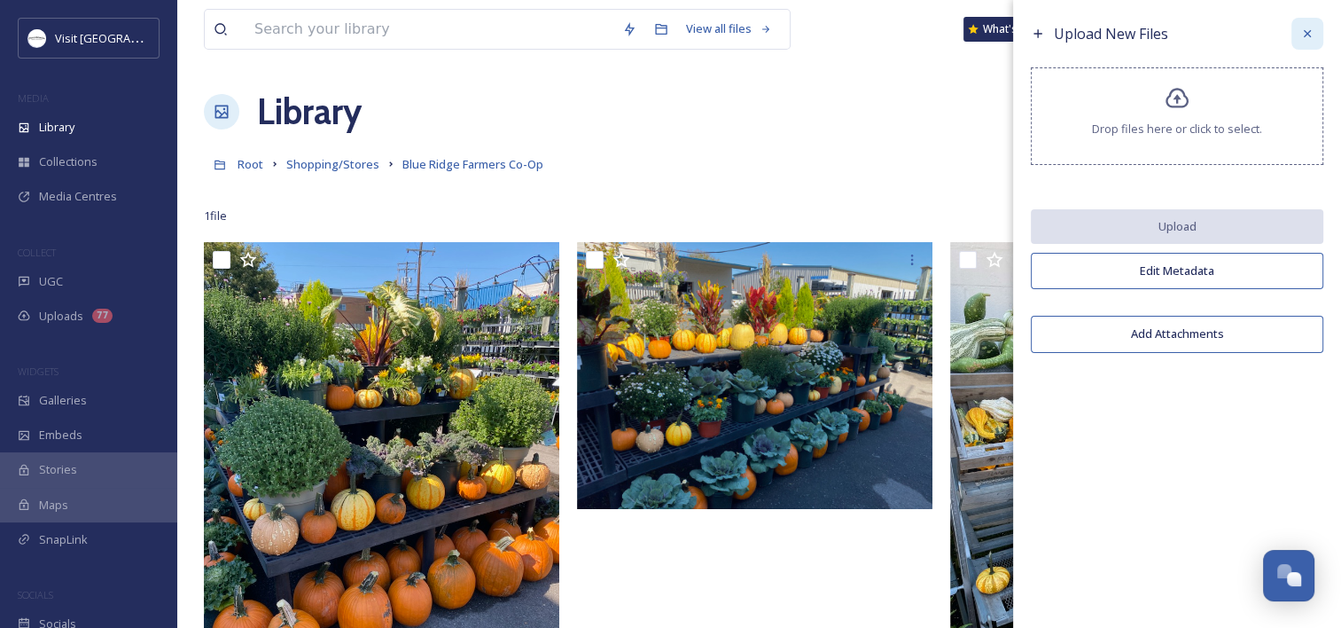
click at [1309, 31] on icon at bounding box center [1308, 34] width 14 height 14
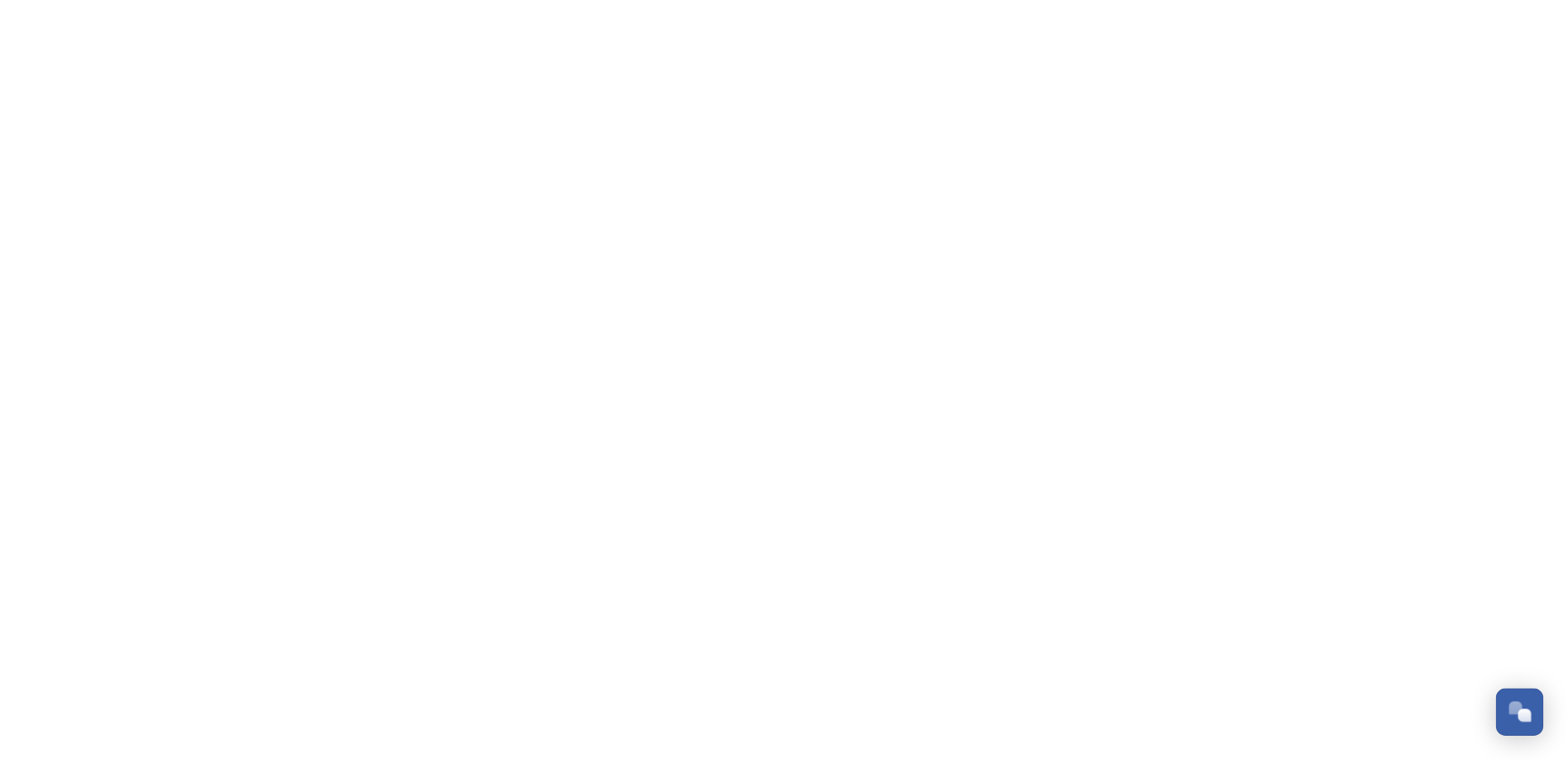
scroll to position [428, 0]
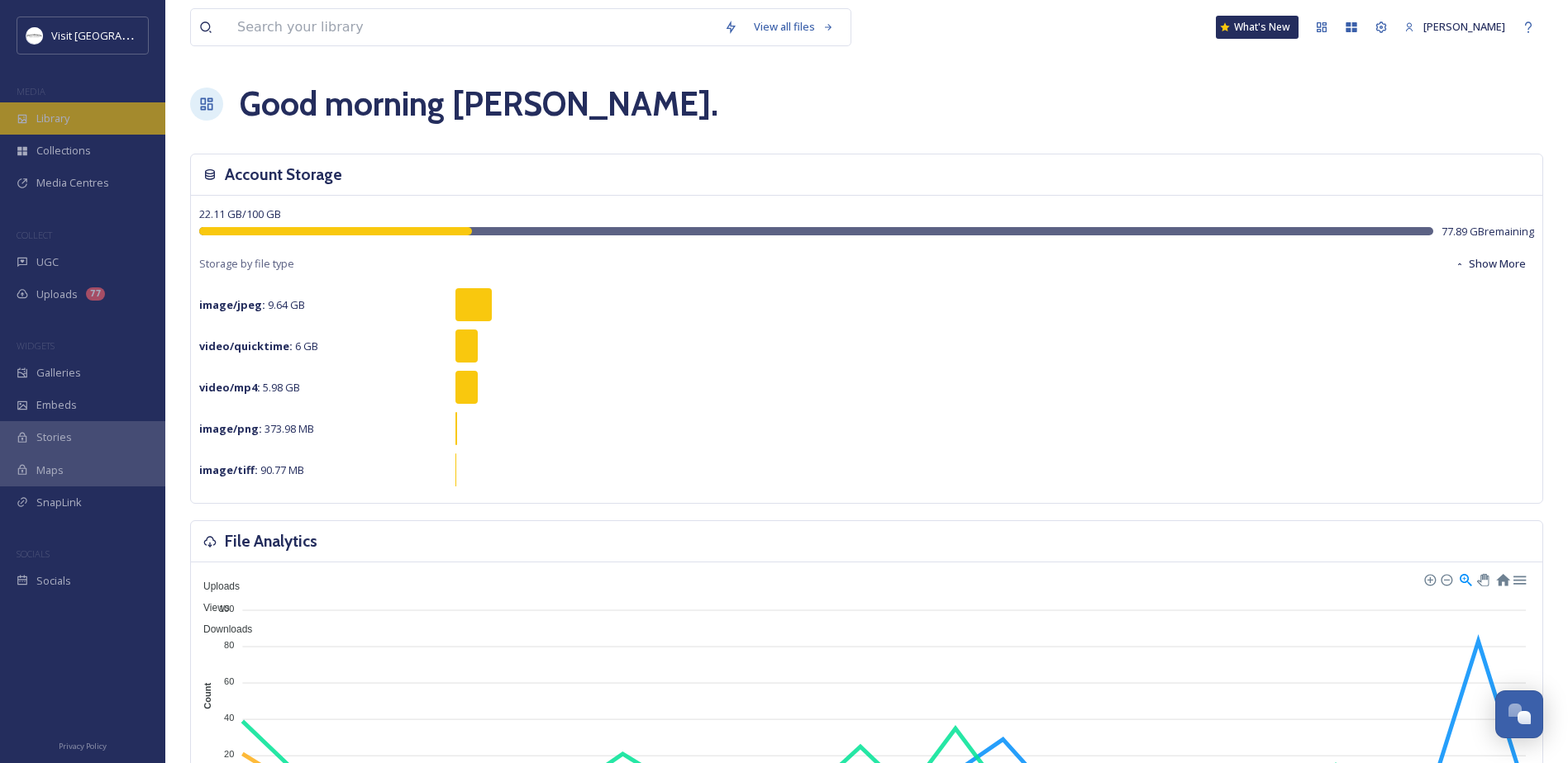
click at [88, 116] on div "Library" at bounding box center [82, 118] width 165 height 33
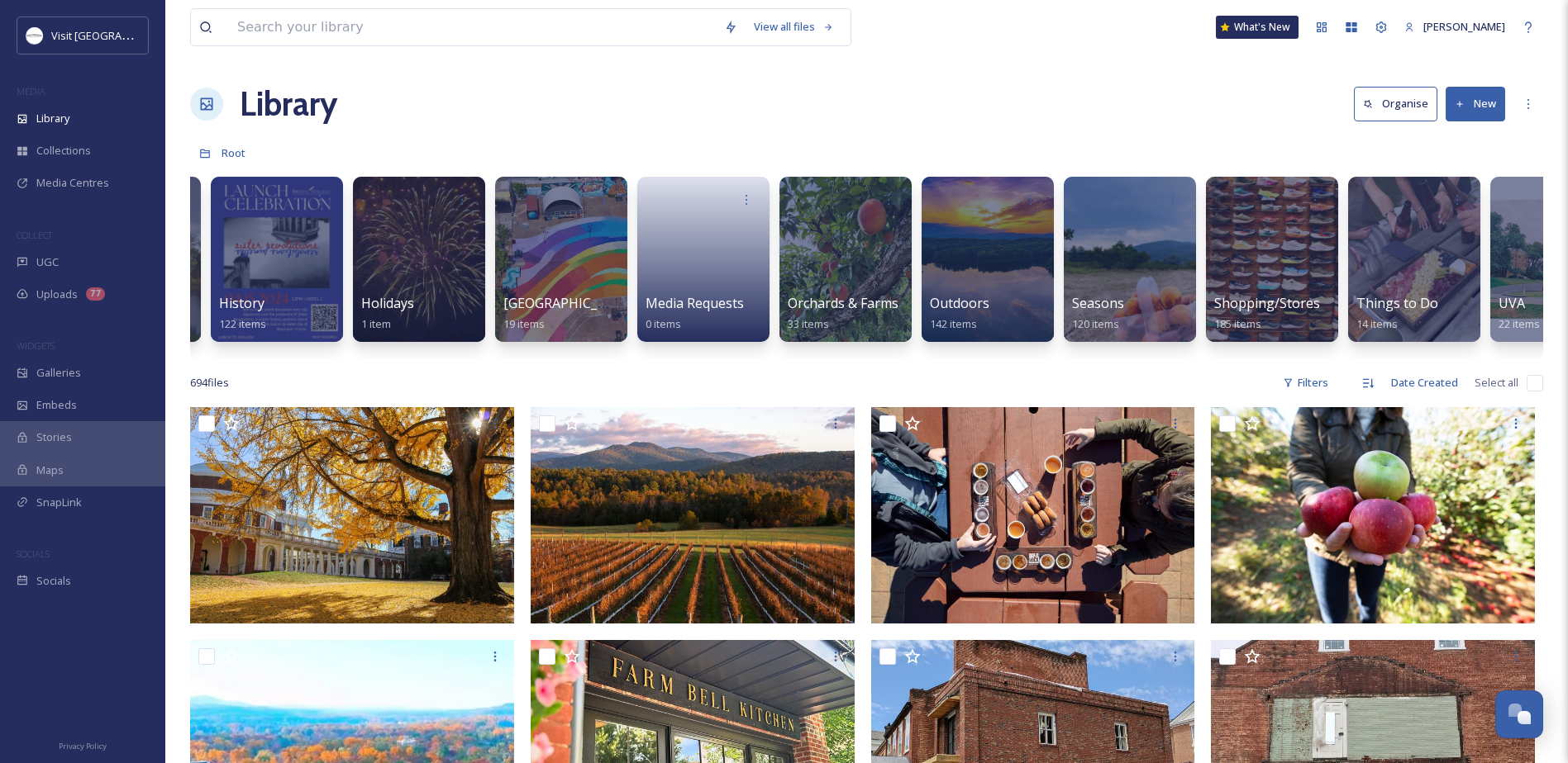
scroll to position [0, 1835]
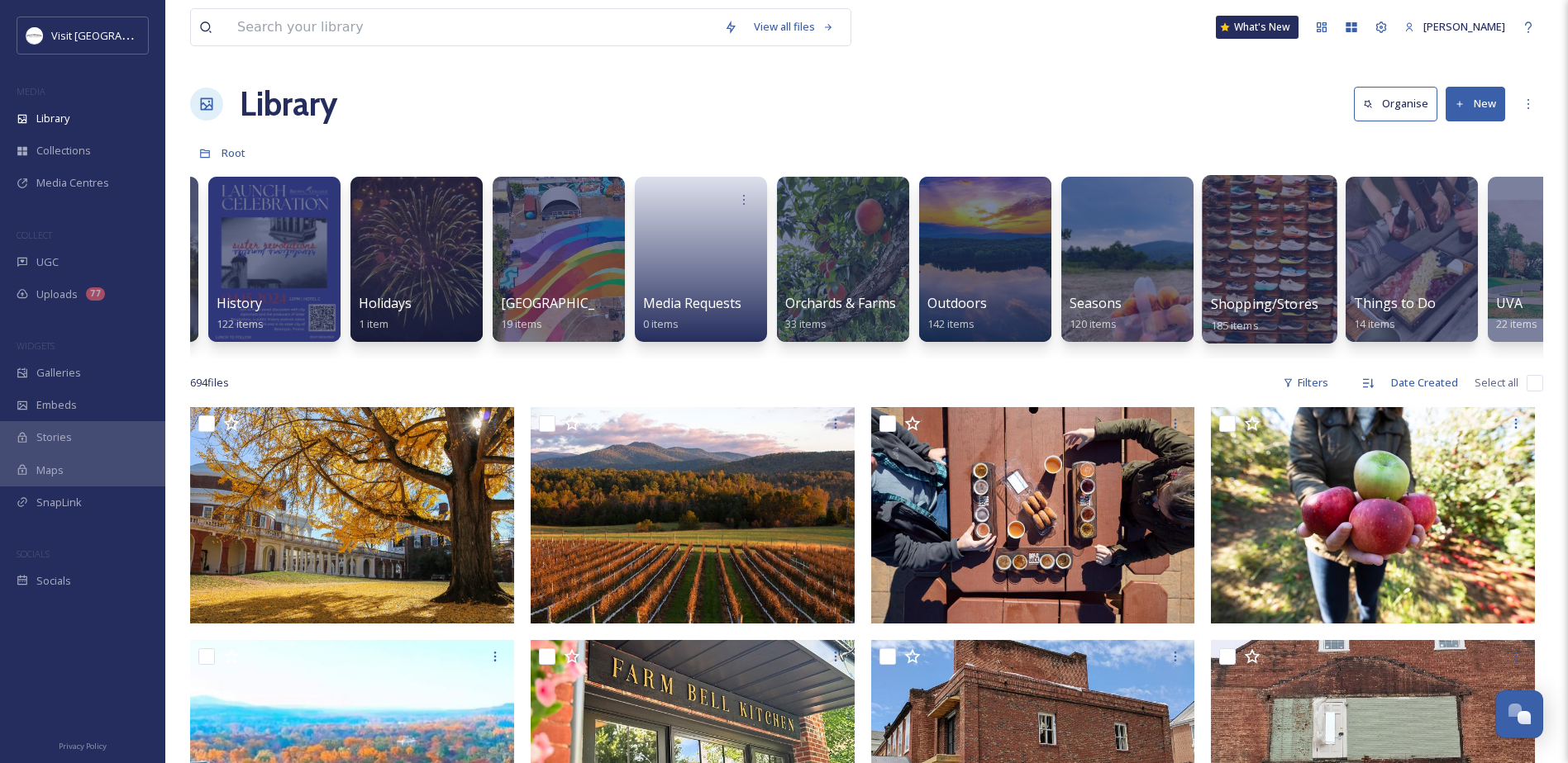
click at [1286, 298] on span "Shopping/Stores" at bounding box center [1265, 305] width 108 height 19
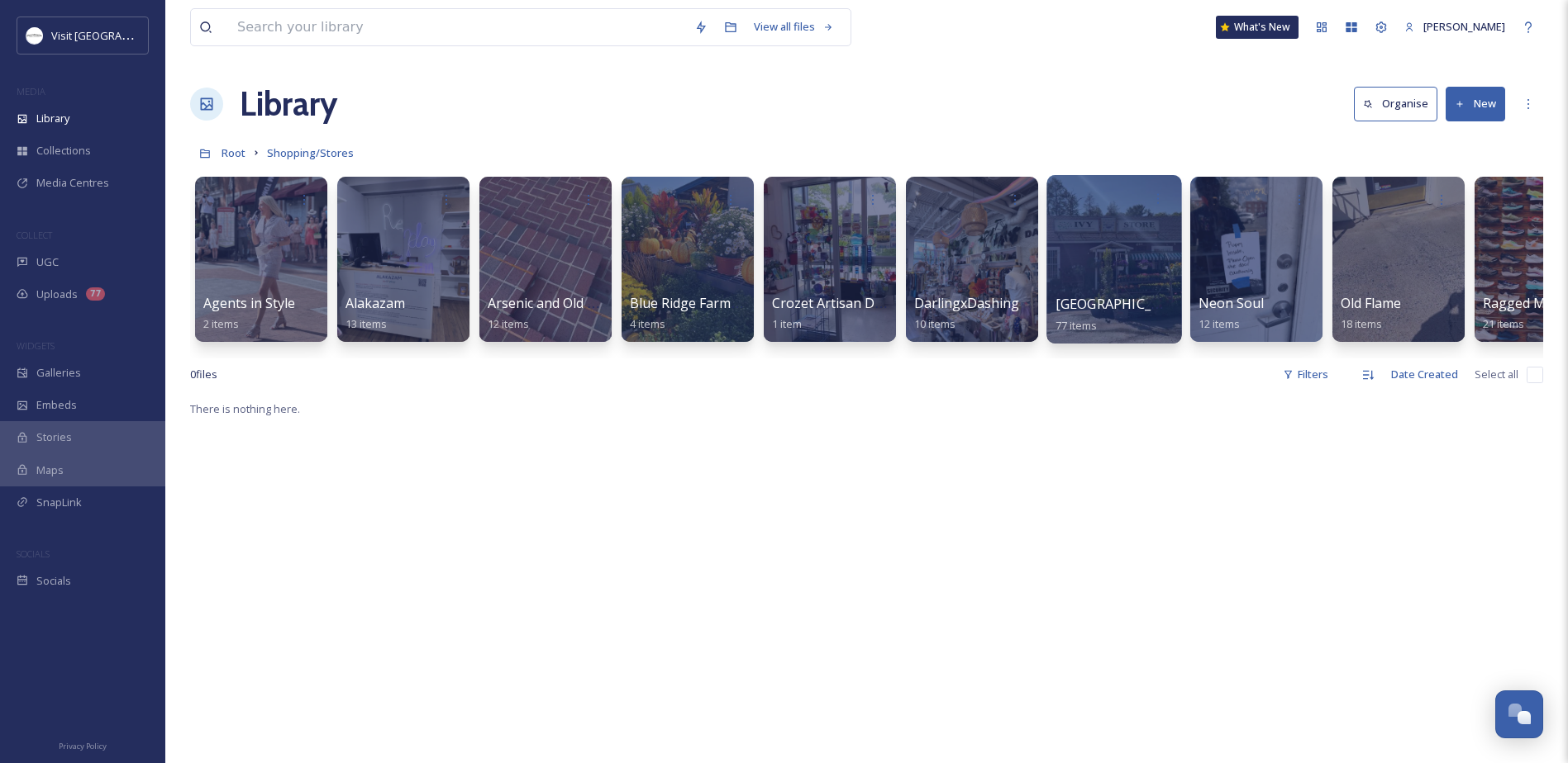
click at [1097, 309] on span "Ivy Creek Garden Center" at bounding box center [1122, 305] width 135 height 19
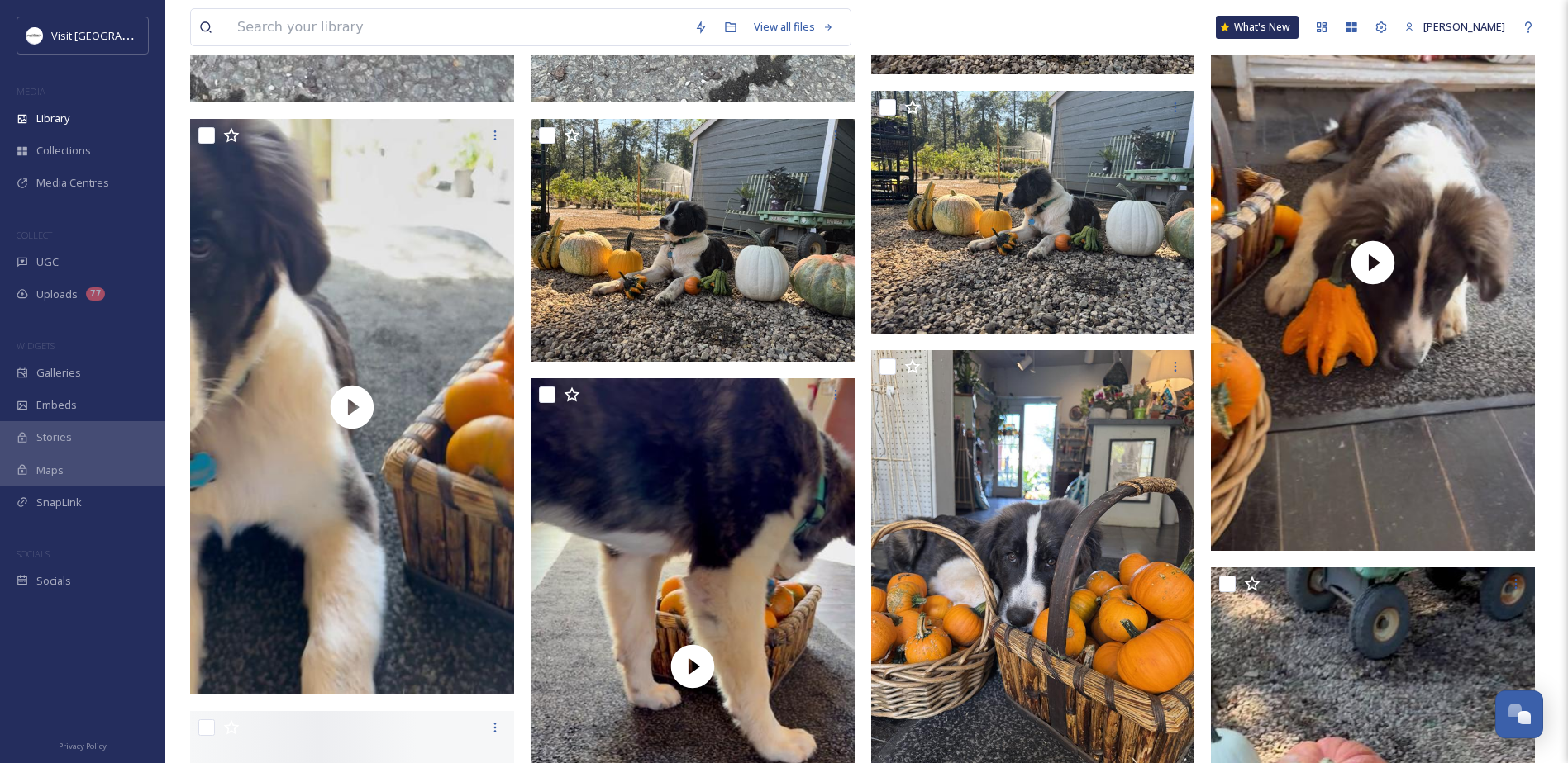
scroll to position [4873, 0]
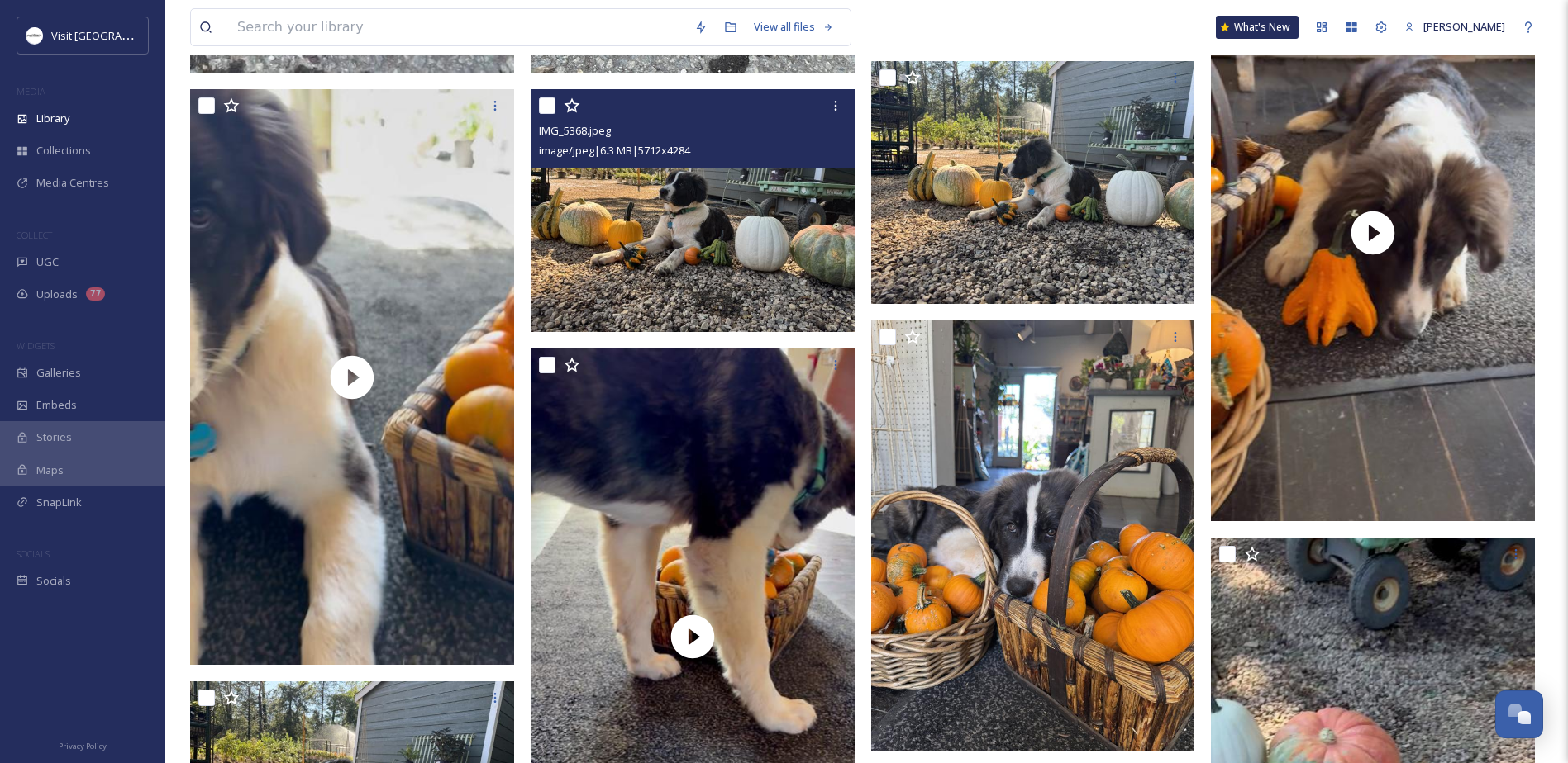
click at [733, 224] on img at bounding box center [693, 211] width 324 height 243
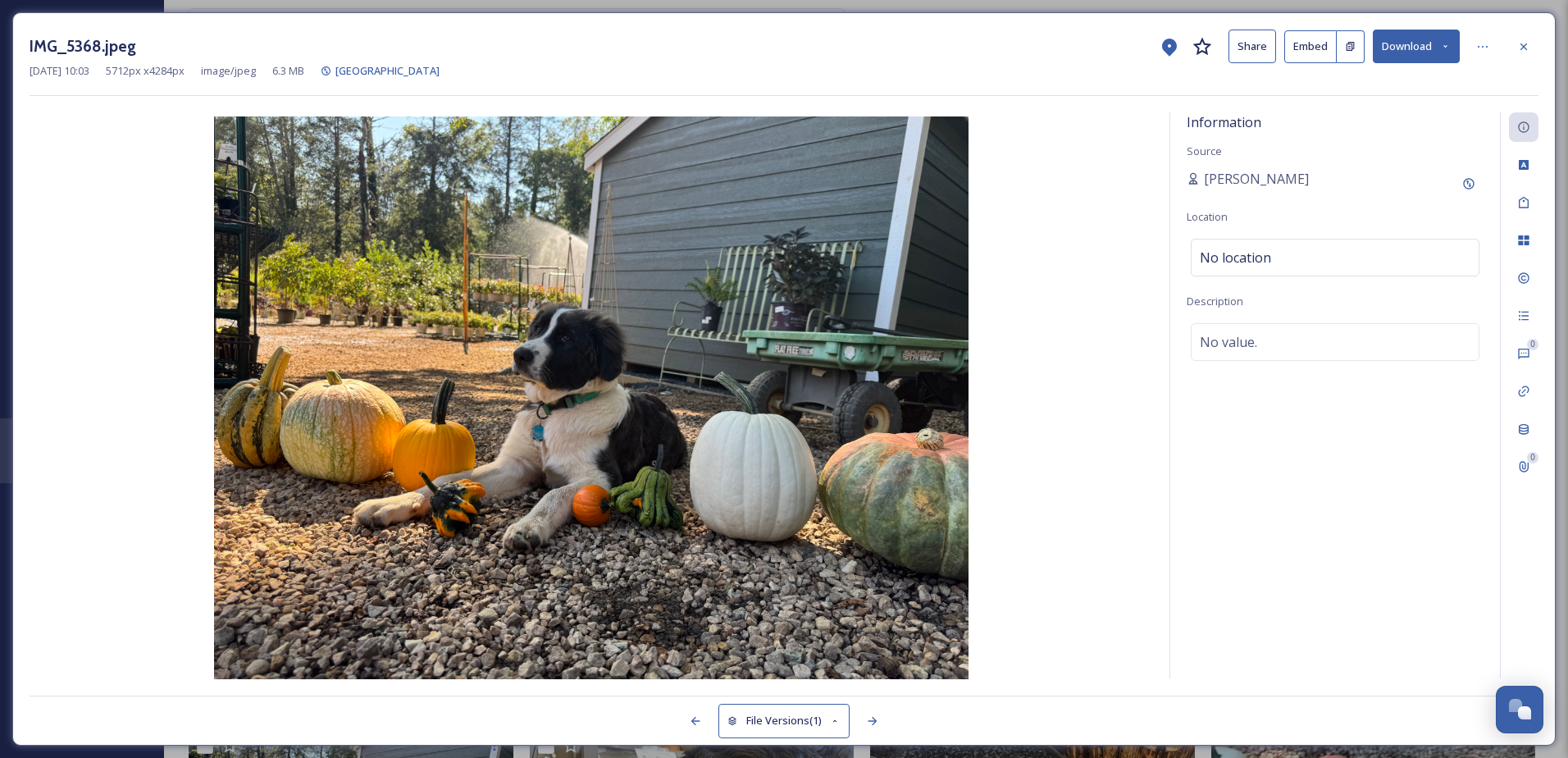
click at [1403, 42] on button "Download" at bounding box center [1416, 46] width 87 height 33
click at [1364, 87] on span "Download Original (5712 x 4284)" at bounding box center [1374, 83] width 155 height 16
drag, startPoint x: 1528, startPoint y: 45, endPoint x: 1208, endPoint y: 267, distance: 389.5
click at [1528, 45] on icon at bounding box center [1524, 46] width 13 height 13
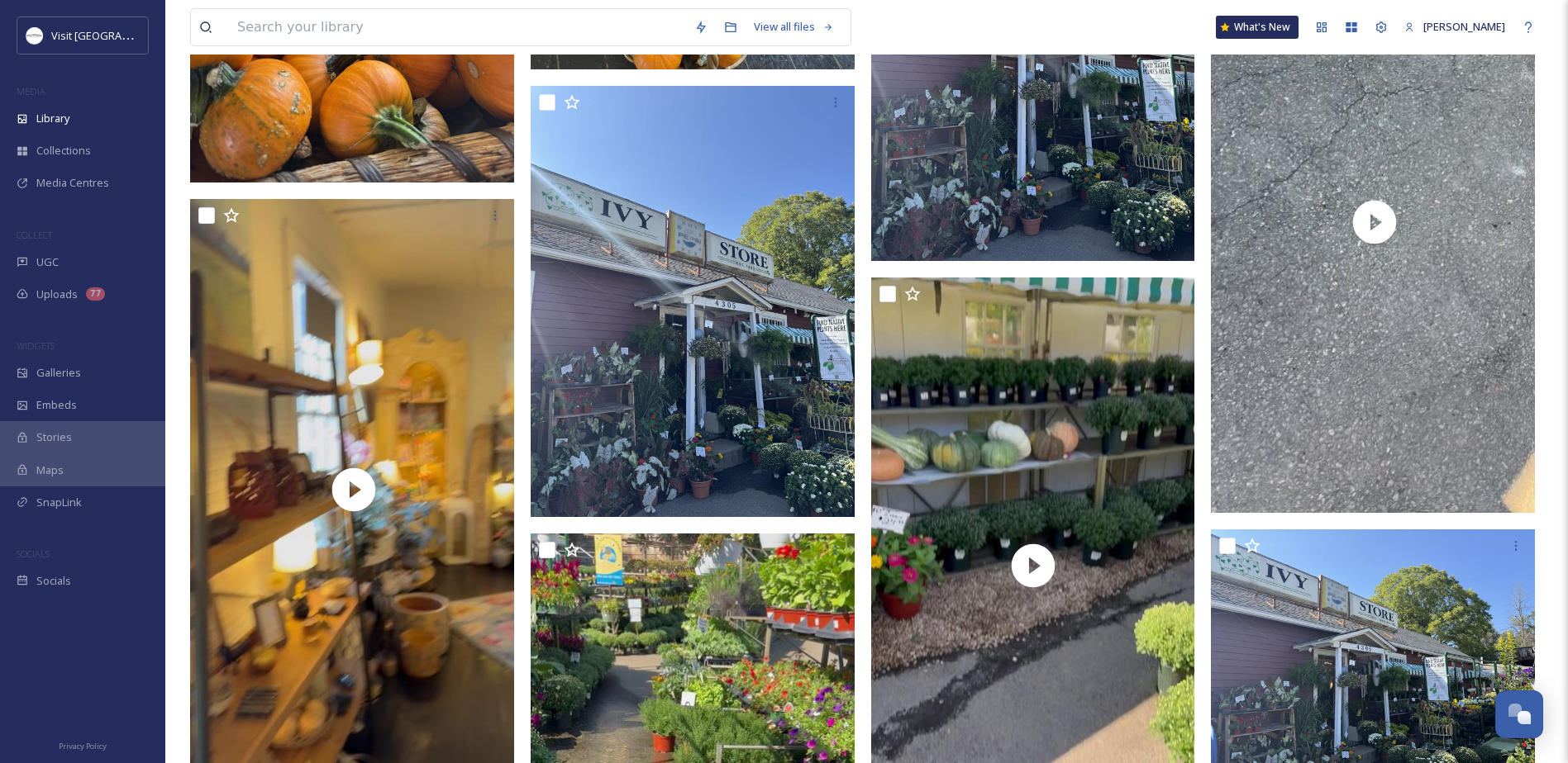
scroll to position [8343, 0]
